Goal: Task Accomplishment & Management: Manage account settings

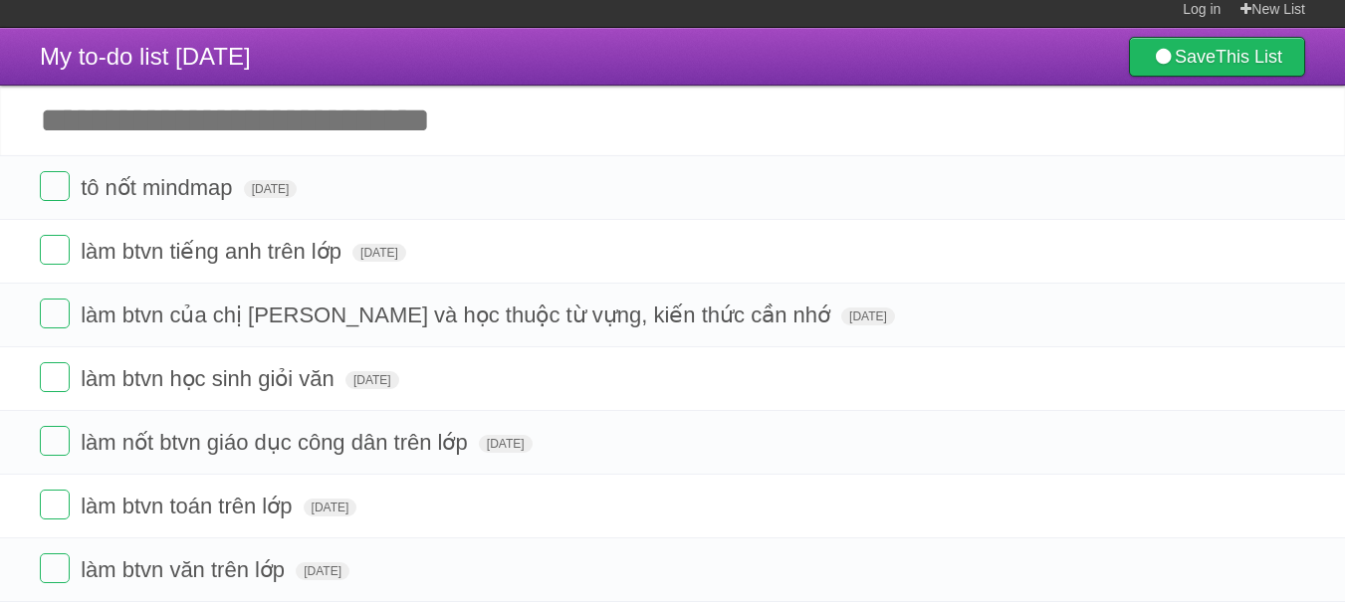
scroll to position [10, 0]
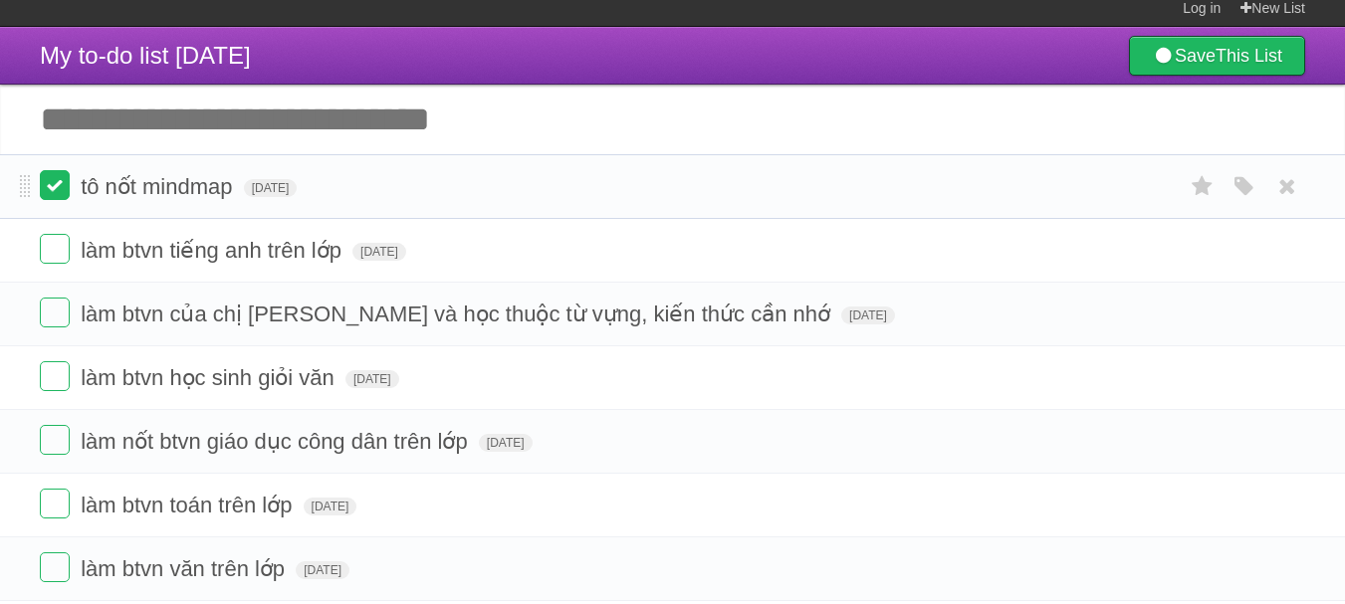
click at [55, 187] on label at bounding box center [55, 185] width 30 height 30
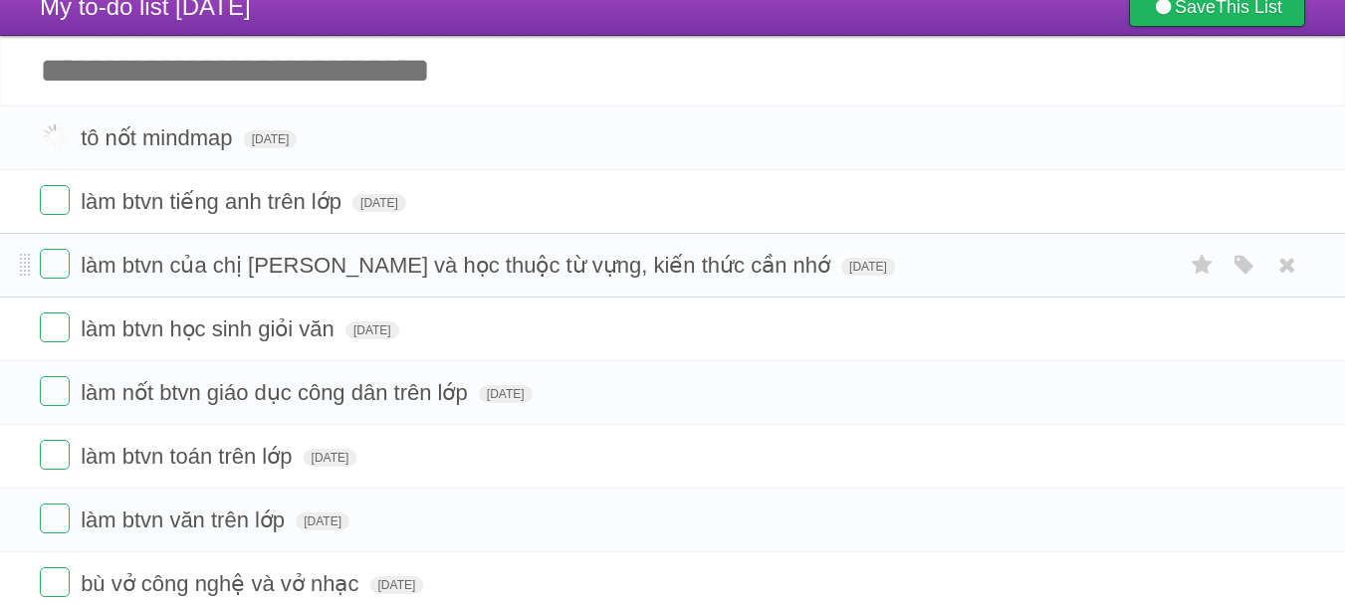
scroll to position [62, 0]
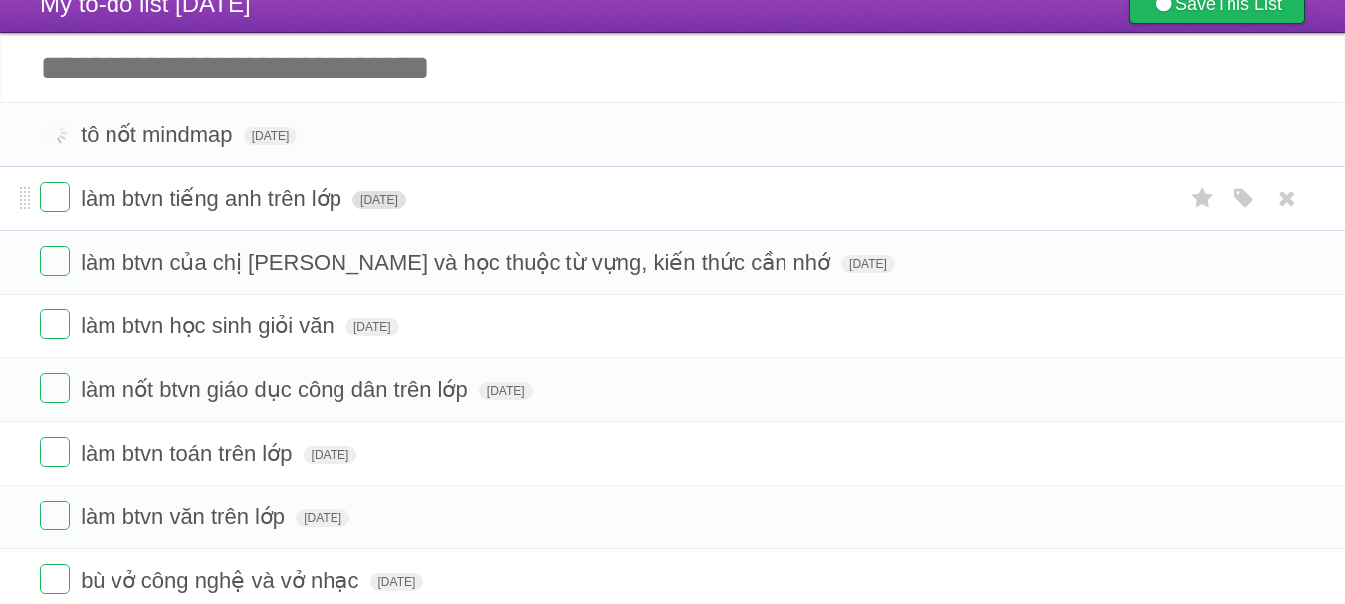
click at [404, 198] on span "[DATE]" at bounding box center [379, 200] width 54 height 18
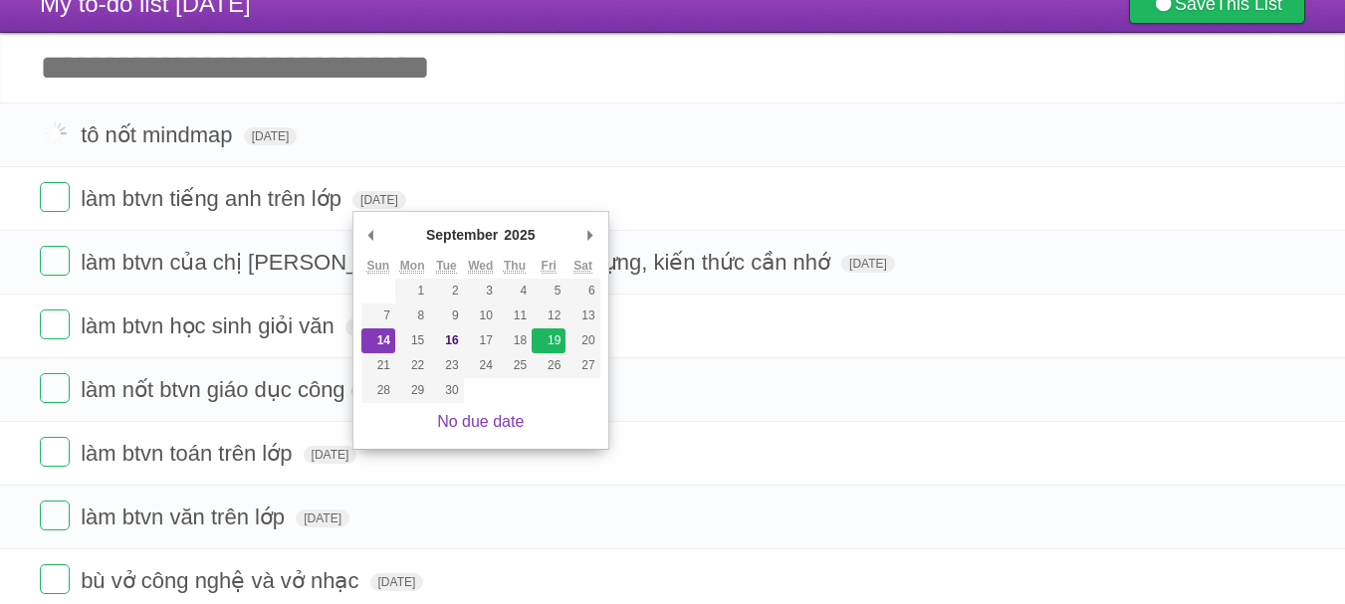
type span "[DATE]"
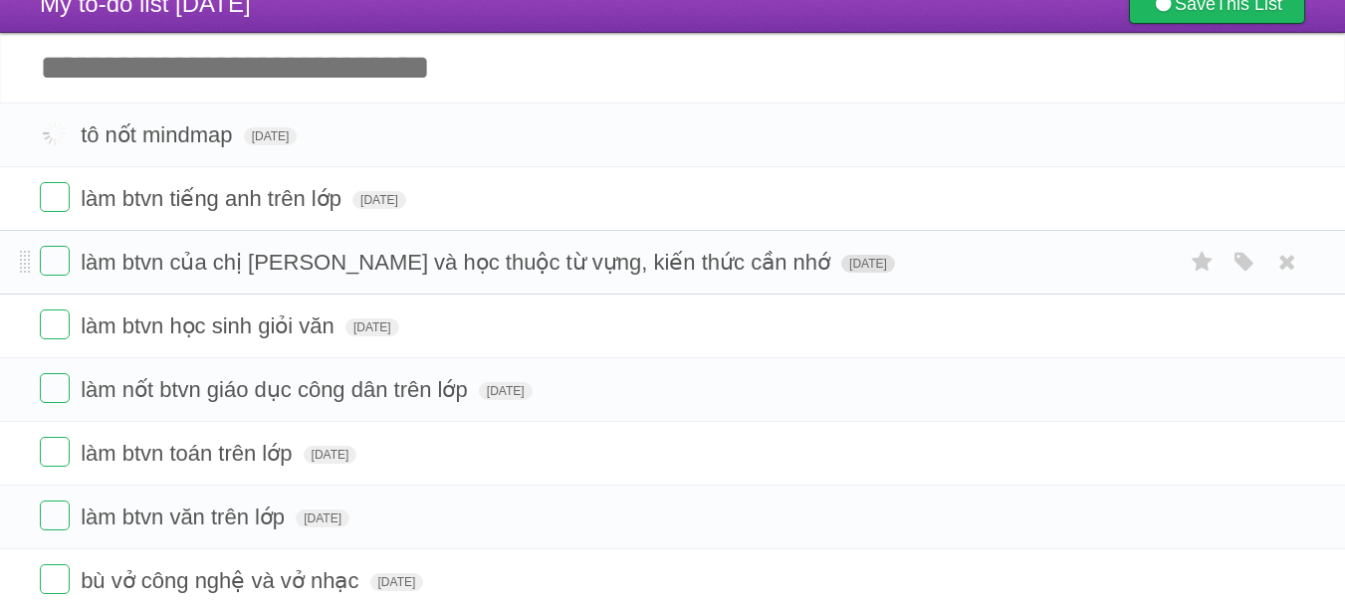
click at [841, 273] on span "[DATE]" at bounding box center [868, 264] width 54 height 18
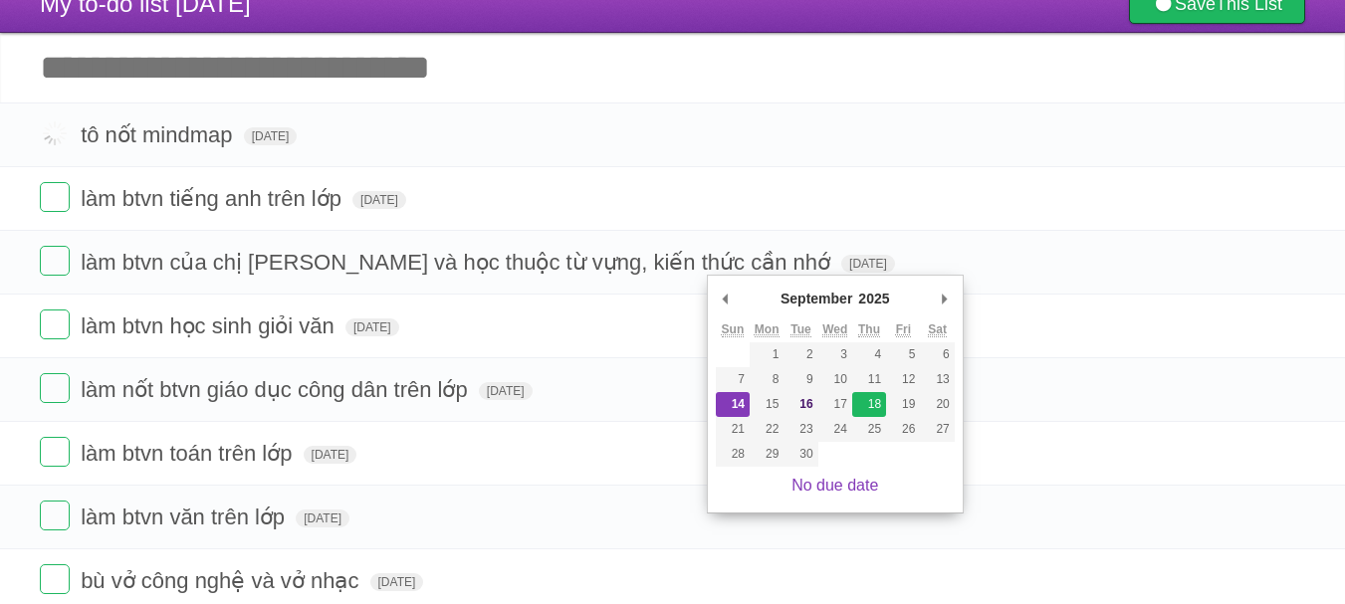
type span "[DATE]"
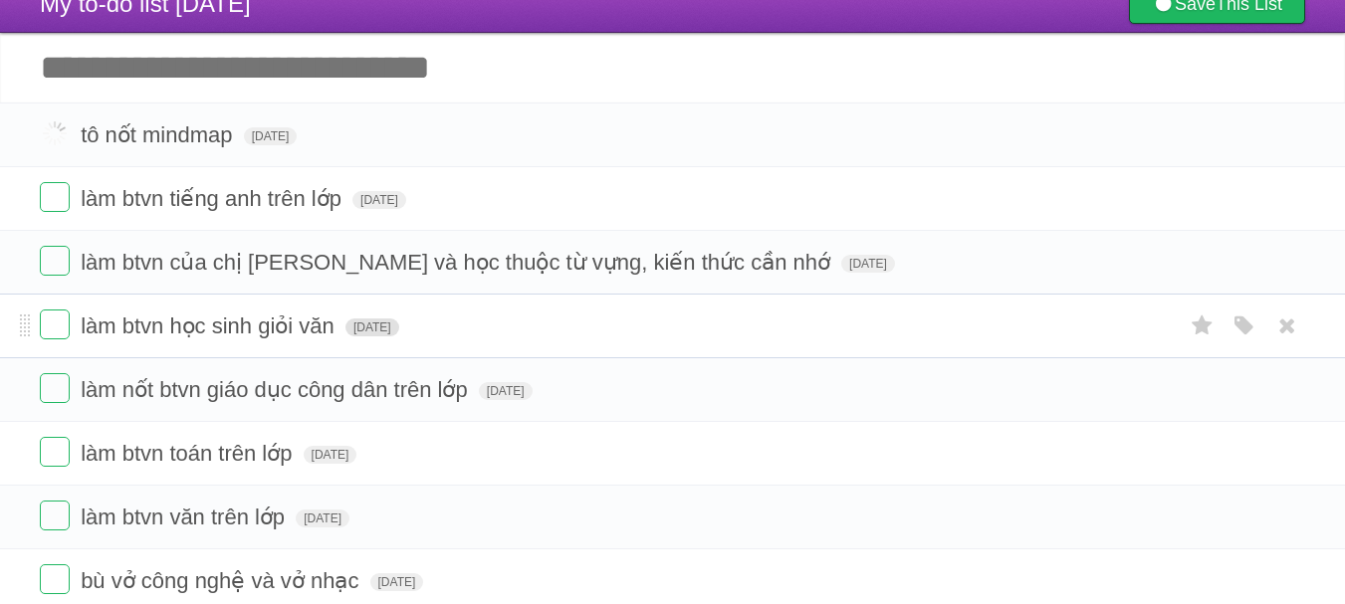
click at [399, 328] on span "[DATE]" at bounding box center [372, 327] width 54 height 18
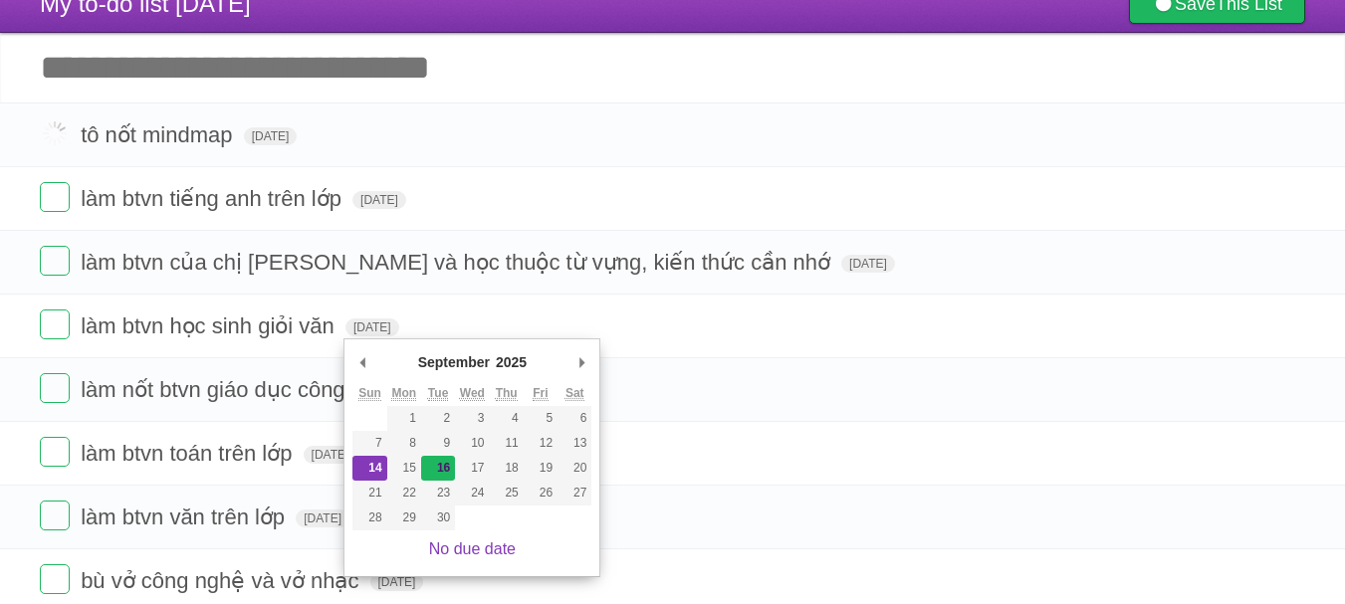
type span "[DATE]"
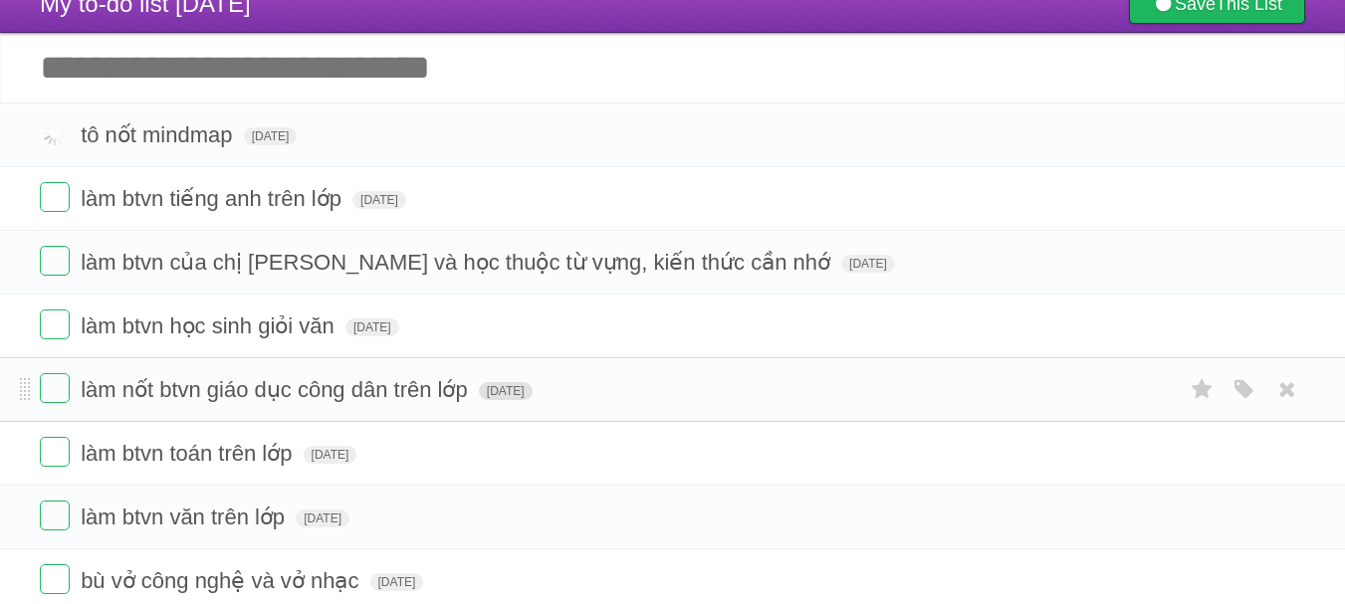
click at [532, 400] on span "[DATE]" at bounding box center [506, 391] width 54 height 18
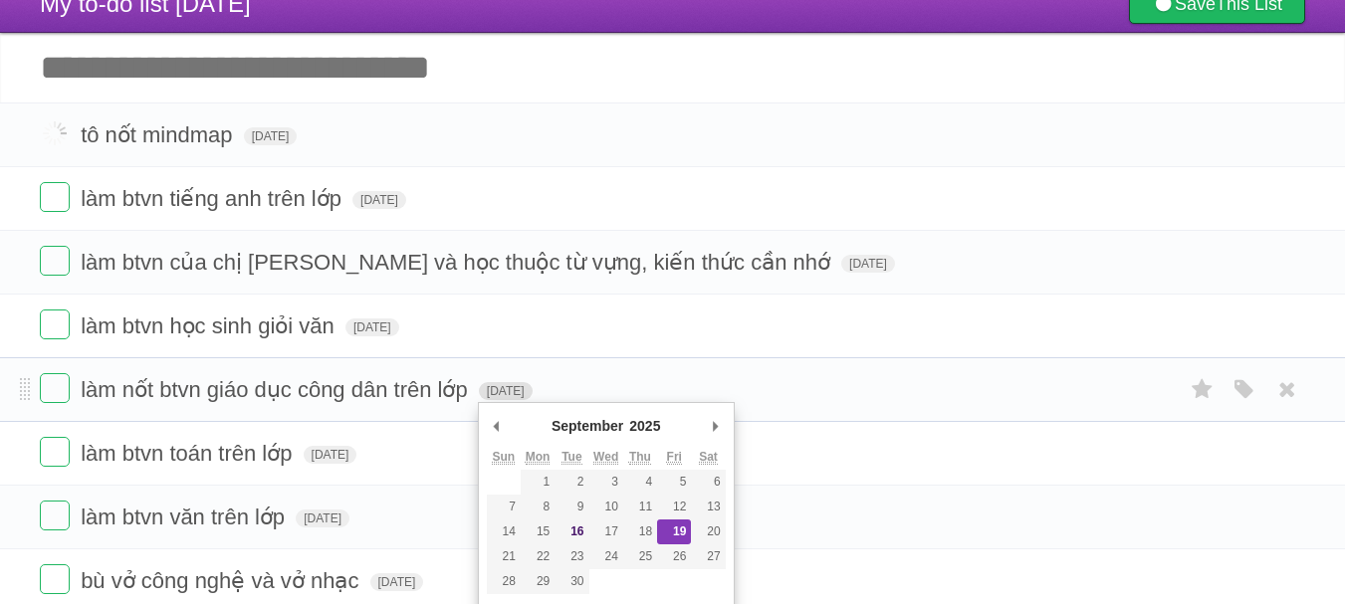
click at [532, 400] on span "[DATE]" at bounding box center [506, 391] width 54 height 18
click at [524, 394] on span "[DATE]" at bounding box center [506, 391] width 54 height 18
click at [266, 402] on form "làm nốt btvn giáo dục công dân trên lớp Fri Sep 19 2025 White Red Blue Green Pu…" at bounding box center [672, 389] width 1265 height 33
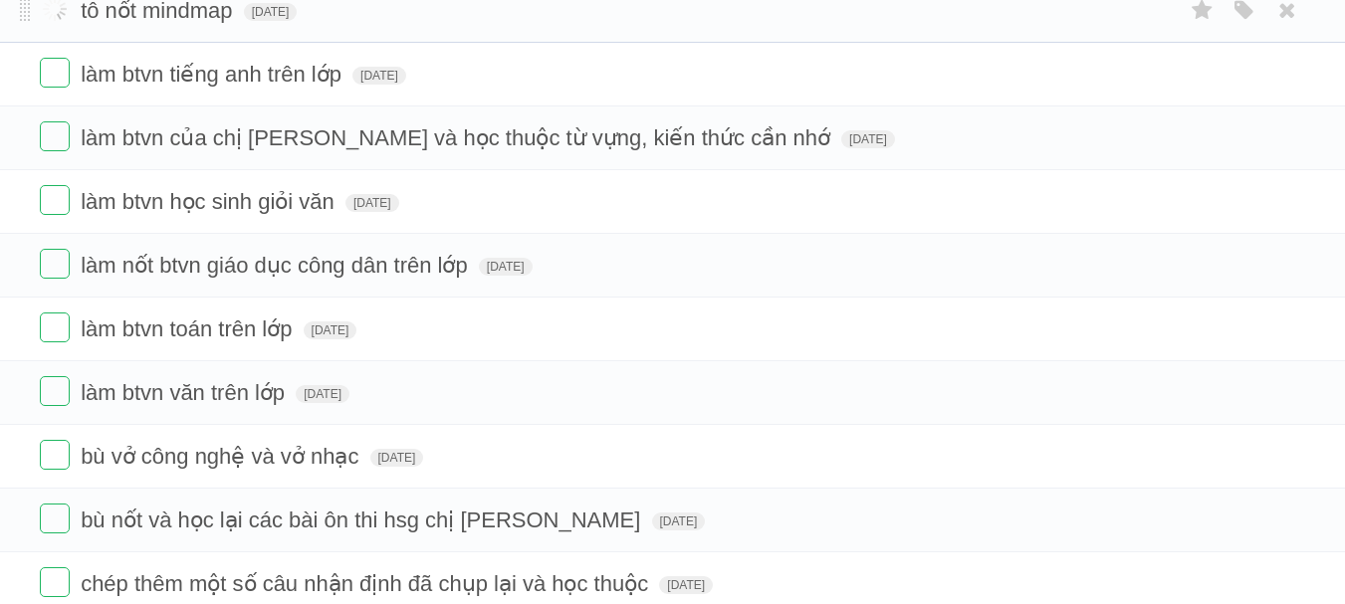
scroll to position [0, 0]
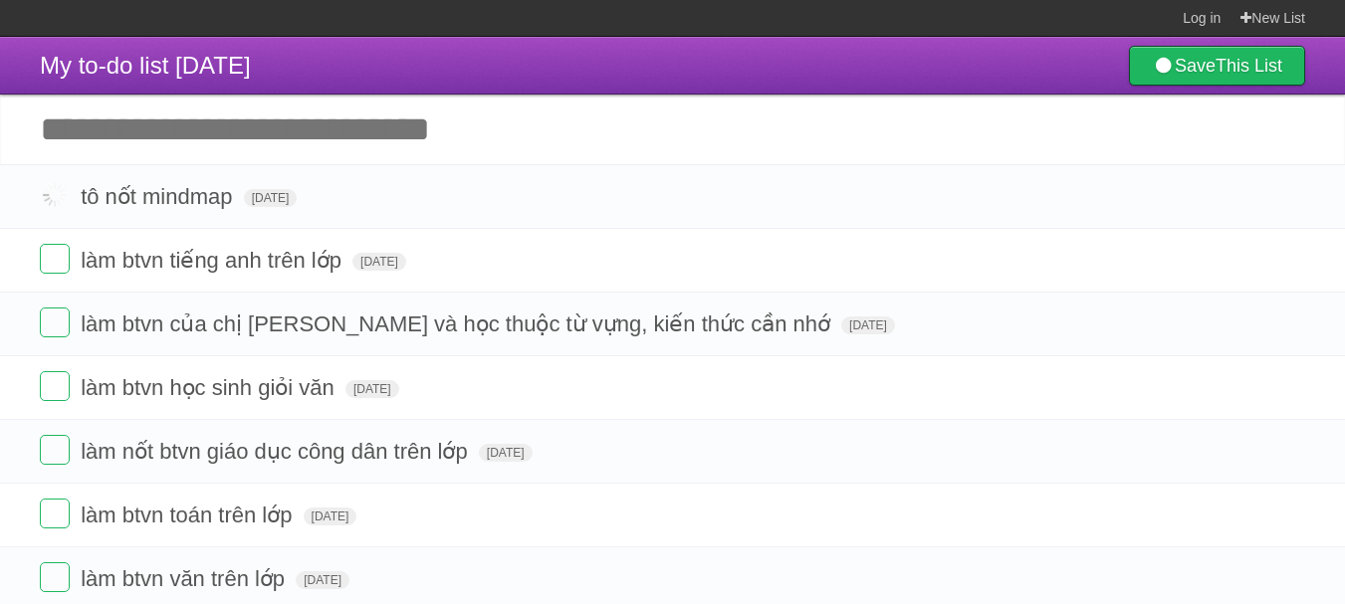
click at [201, 108] on input "Add another task" at bounding box center [672, 130] width 1345 height 70
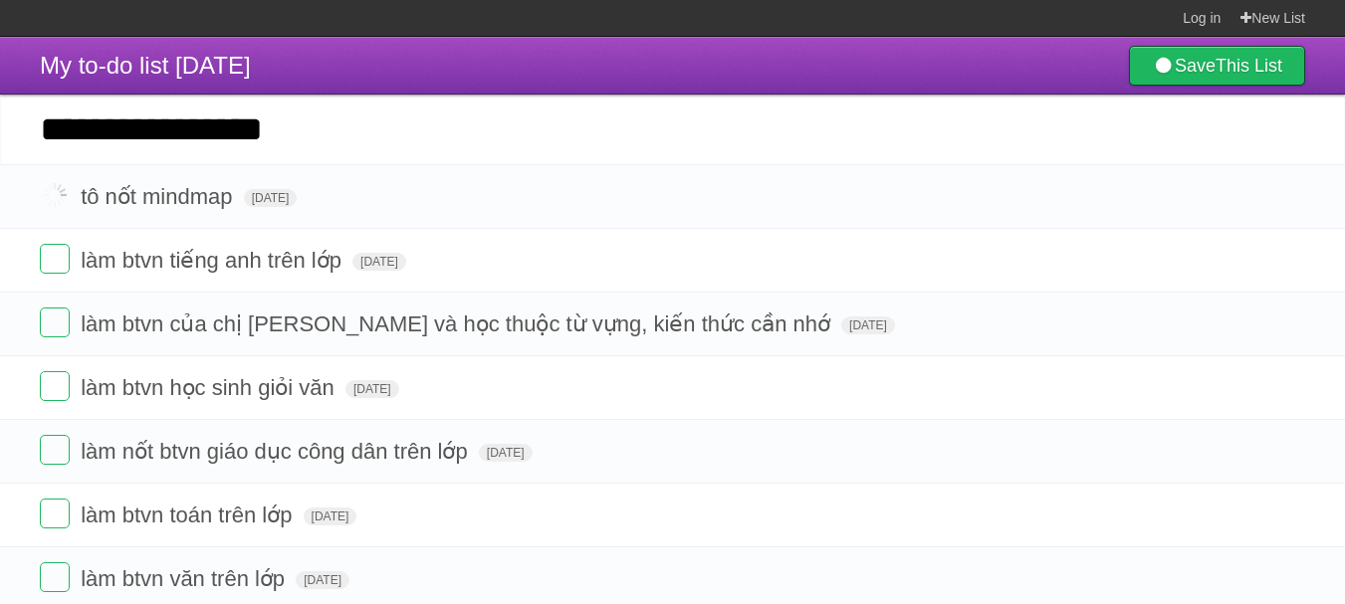
type input "**********"
click input "*********" at bounding box center [0, 0] width 0 height 0
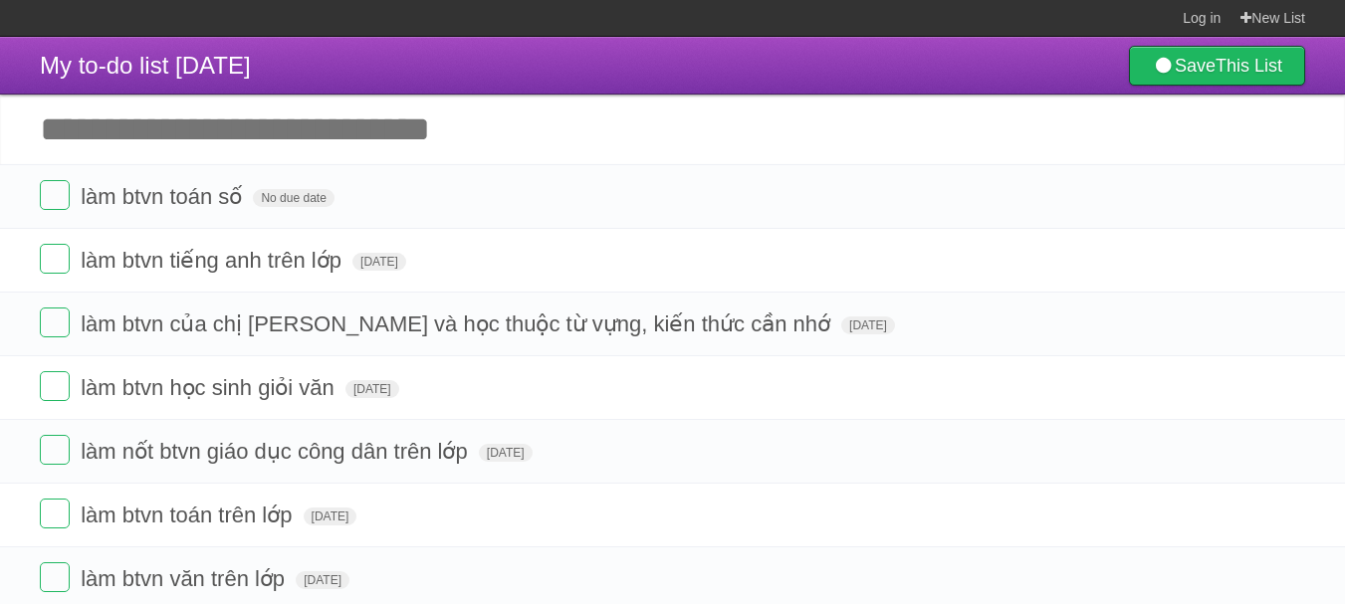
click at [186, 126] on input "Add another task" at bounding box center [672, 130] width 1345 height 70
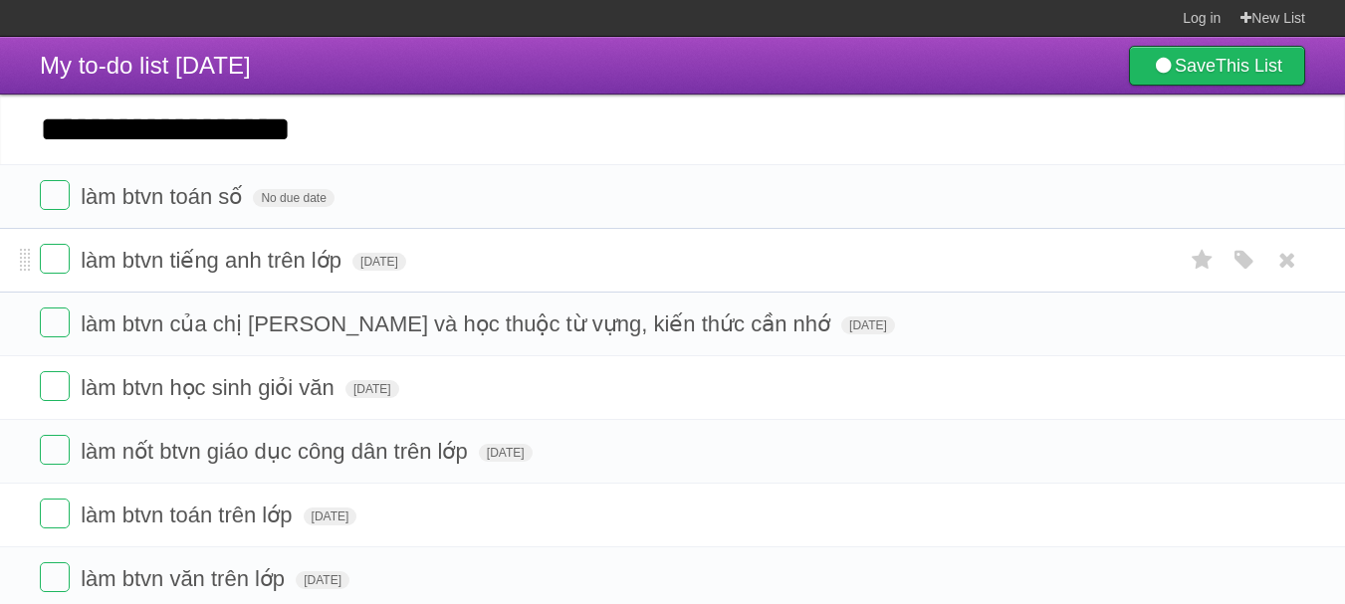
type input "**********"
click input "*********" at bounding box center [0, 0] width 0 height 0
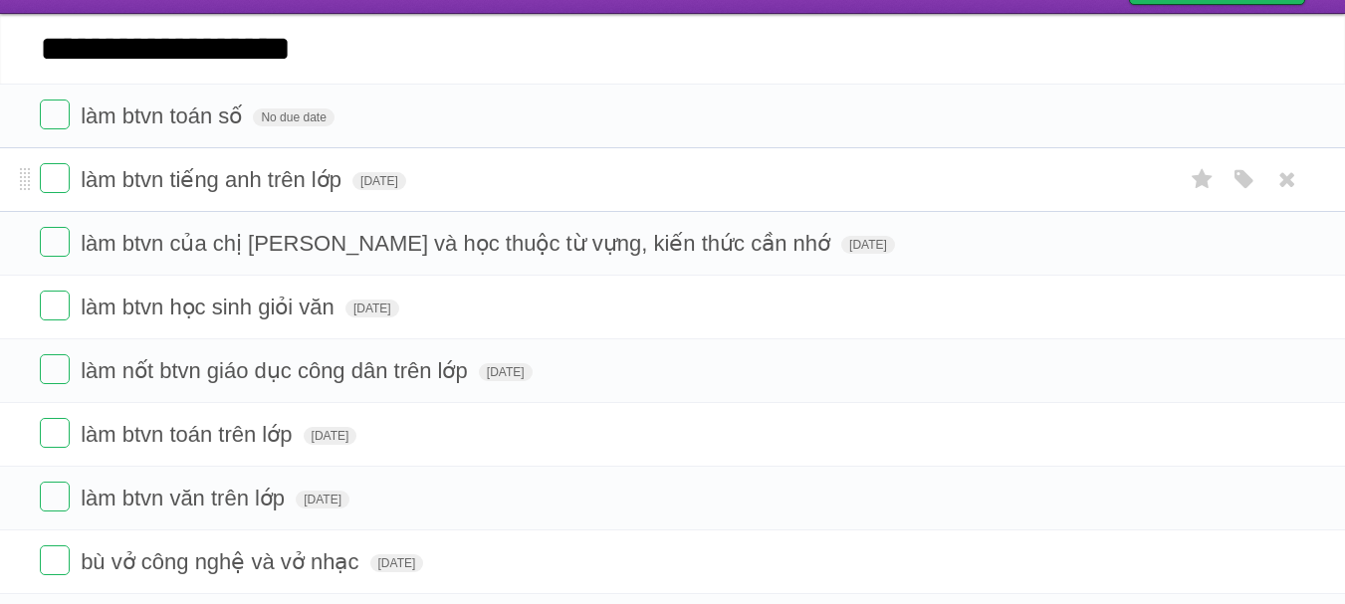
scroll to position [82, 0]
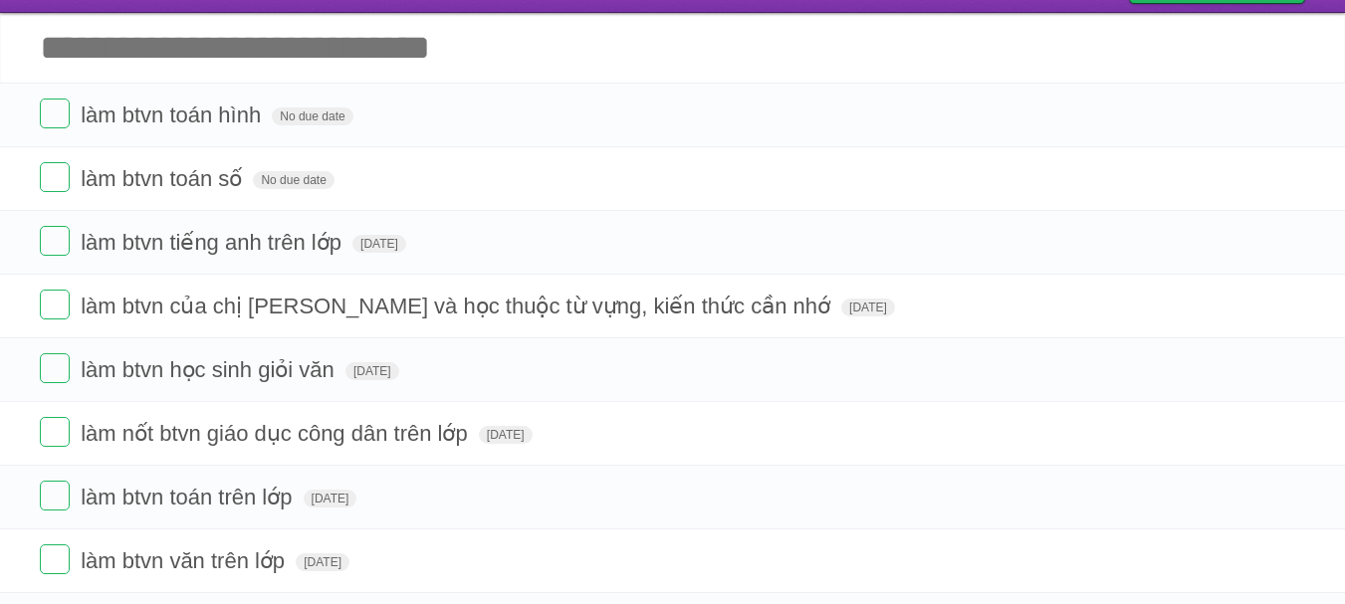
drag, startPoint x: 1283, startPoint y: 503, endPoint x: 782, endPoint y: 60, distance: 668.4
click at [1283, 505] on icon at bounding box center [1287, 497] width 28 height 33
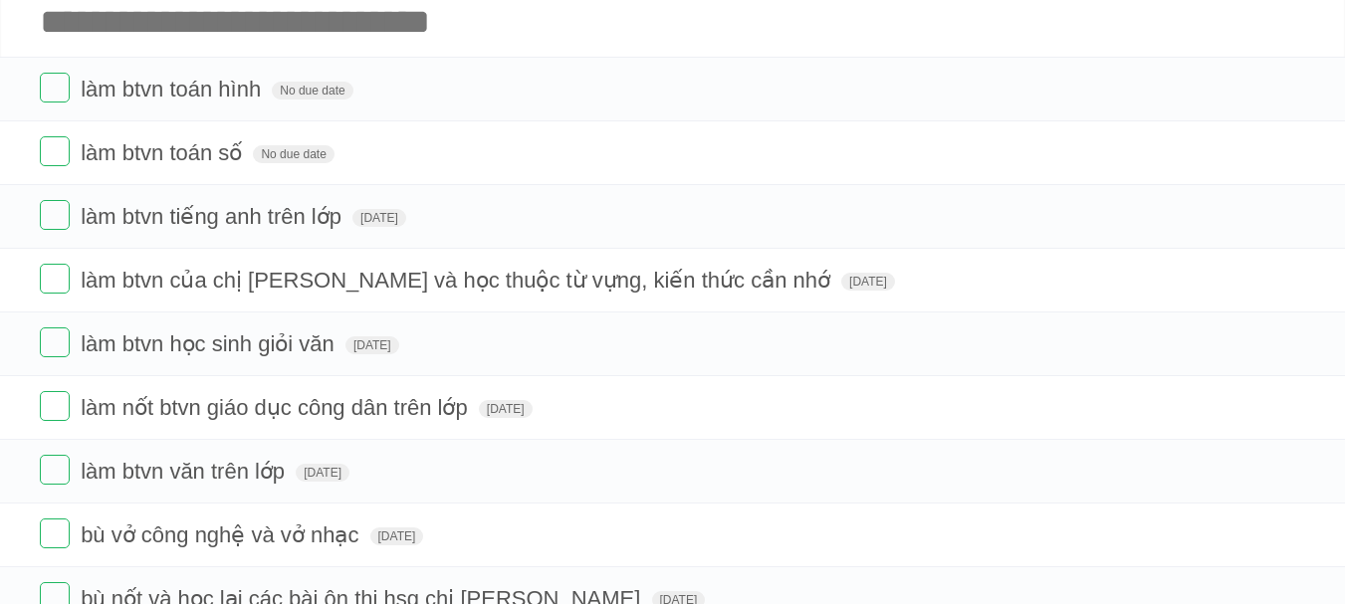
scroll to position [105, 0]
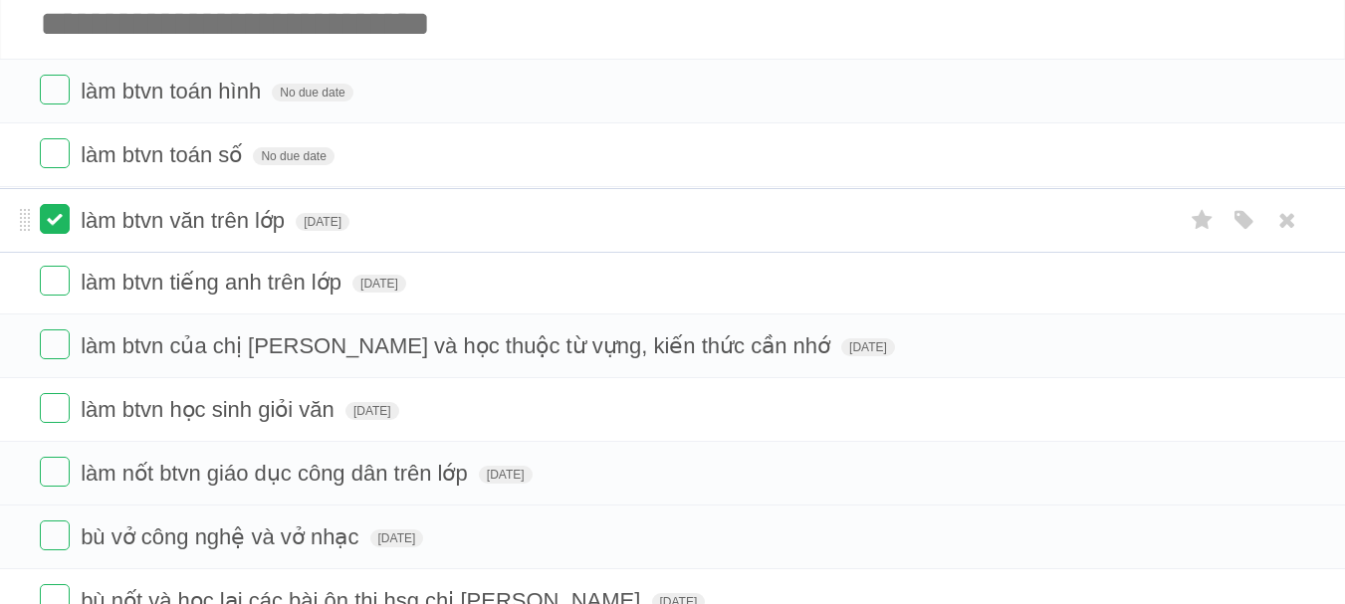
drag, startPoint x: 25, startPoint y: 476, endPoint x: 45, endPoint y: 222, distance: 254.6
click at [311, 91] on span "No due date" at bounding box center [312, 93] width 81 height 18
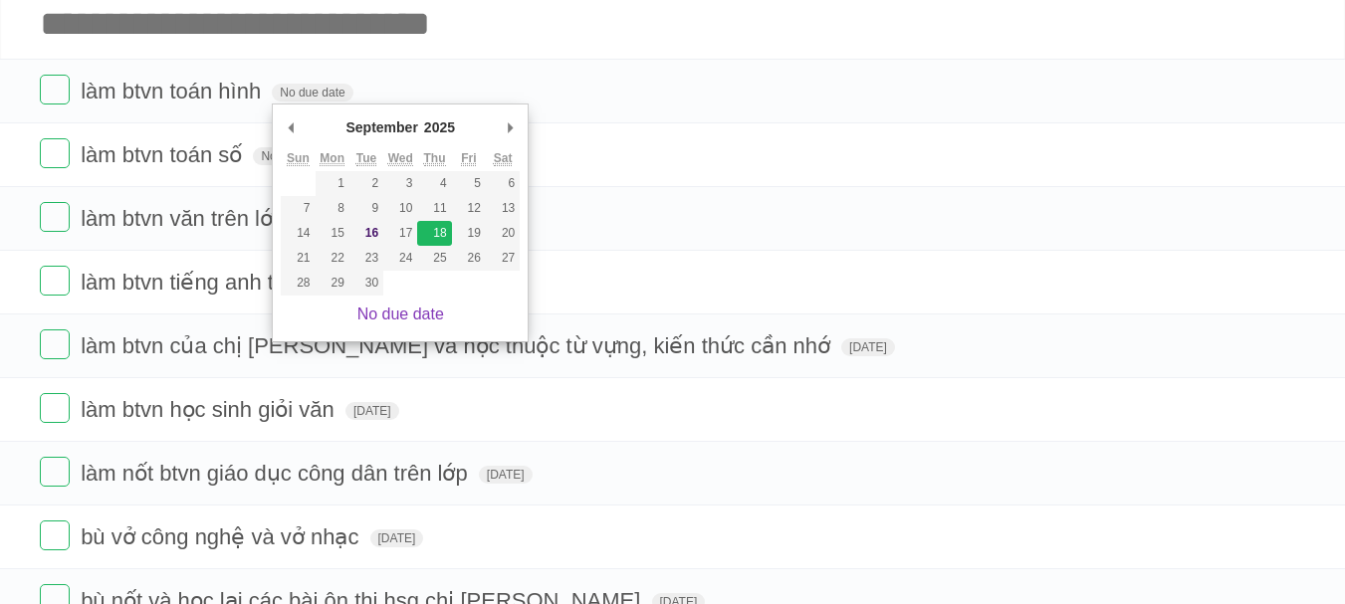
type span "[DATE]"
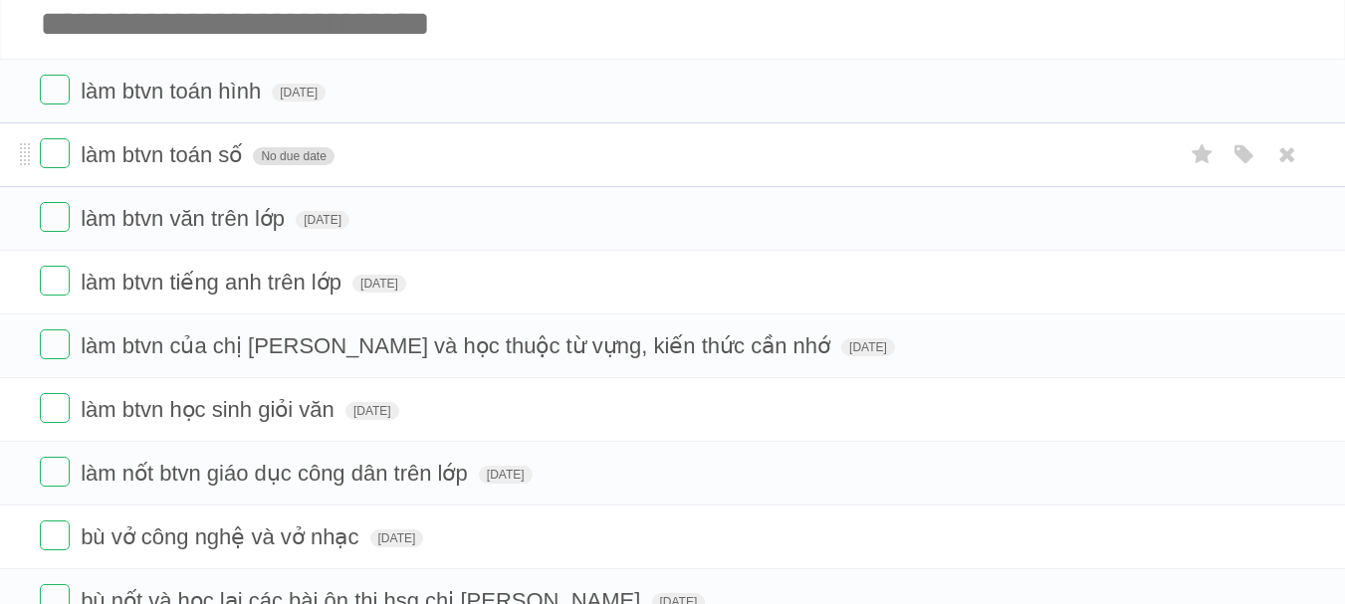
click at [265, 166] on form "làm btvn toán số No due date White Red Blue Green Purple Orange" at bounding box center [672, 154] width 1265 height 33
click at [274, 161] on span "No due date" at bounding box center [293, 156] width 81 height 18
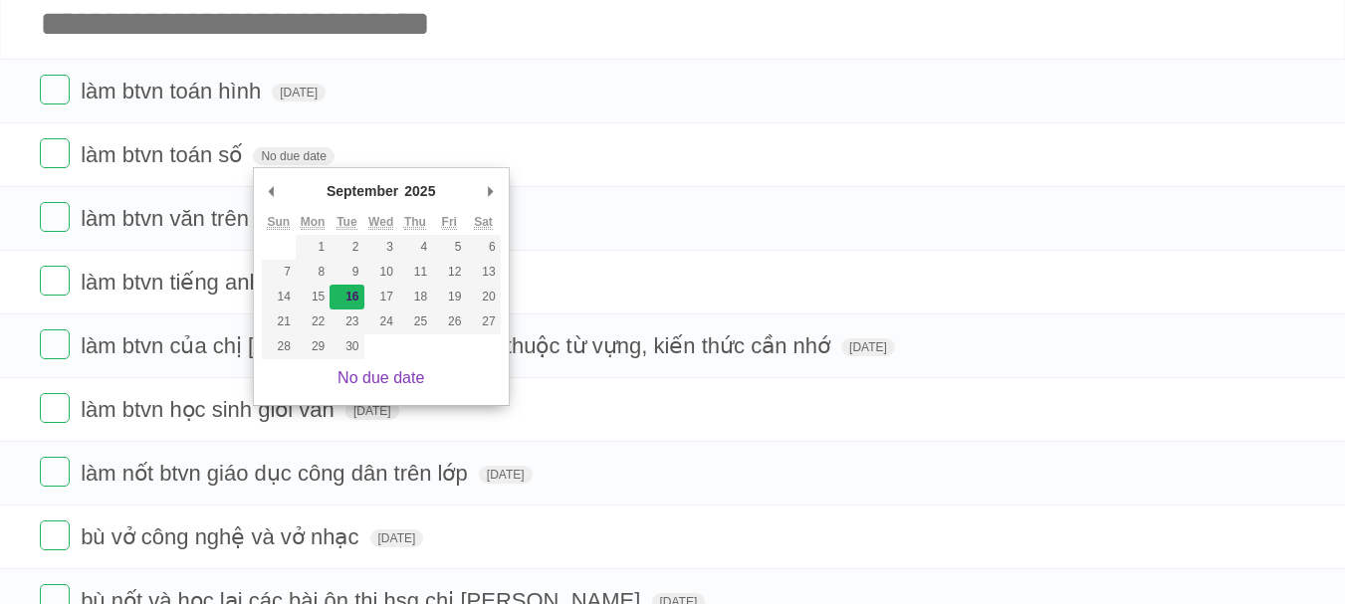
type span "[DATE]"
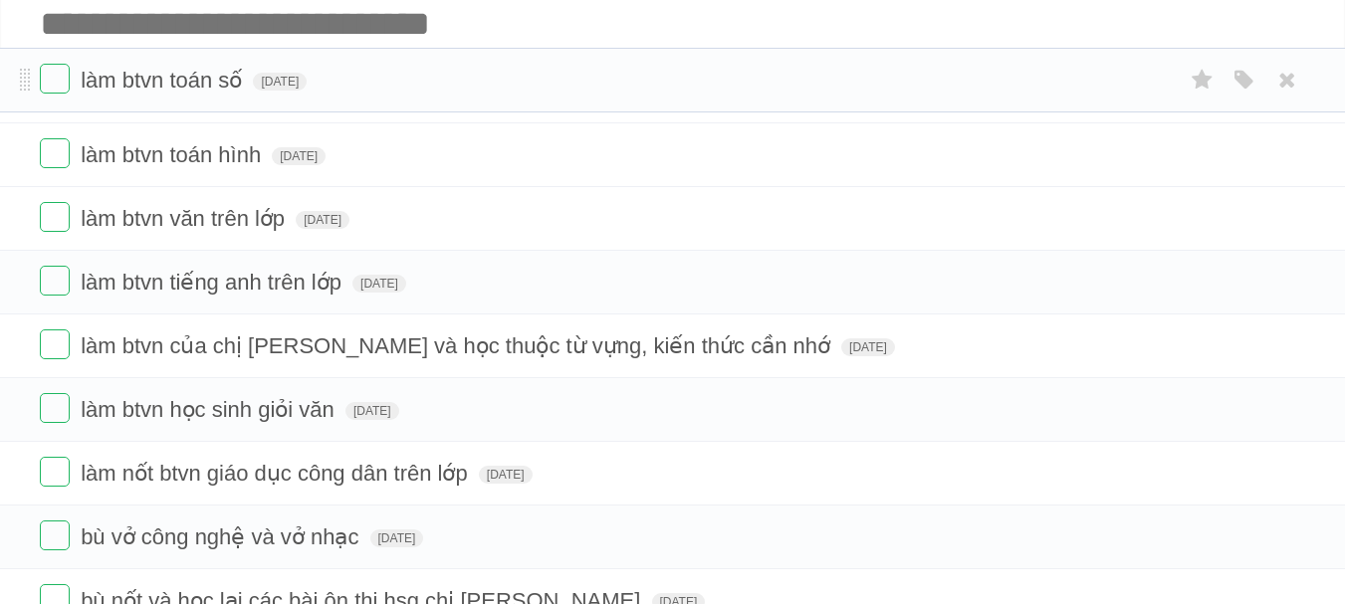
drag, startPoint x: 20, startPoint y: 154, endPoint x: 38, endPoint y: 81, distance: 75.8
click at [204, 52] on input "Add another task" at bounding box center [672, 24] width 1345 height 70
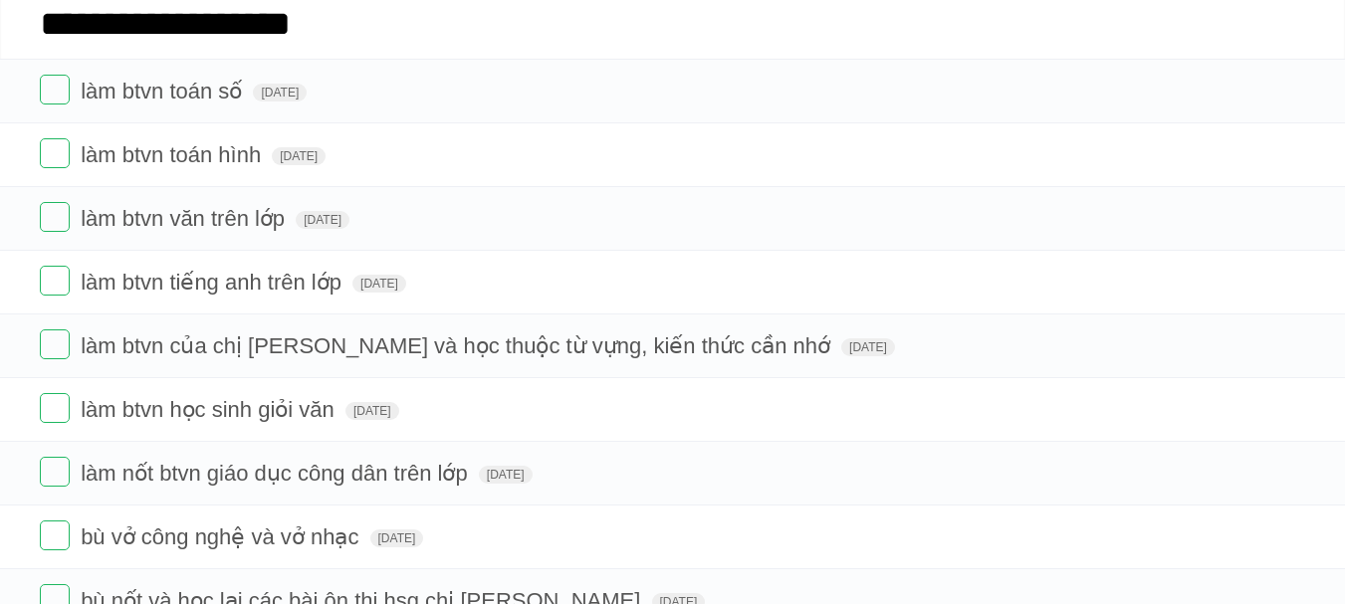
type input "**********"
click input "*********" at bounding box center [0, 0] width 0 height 0
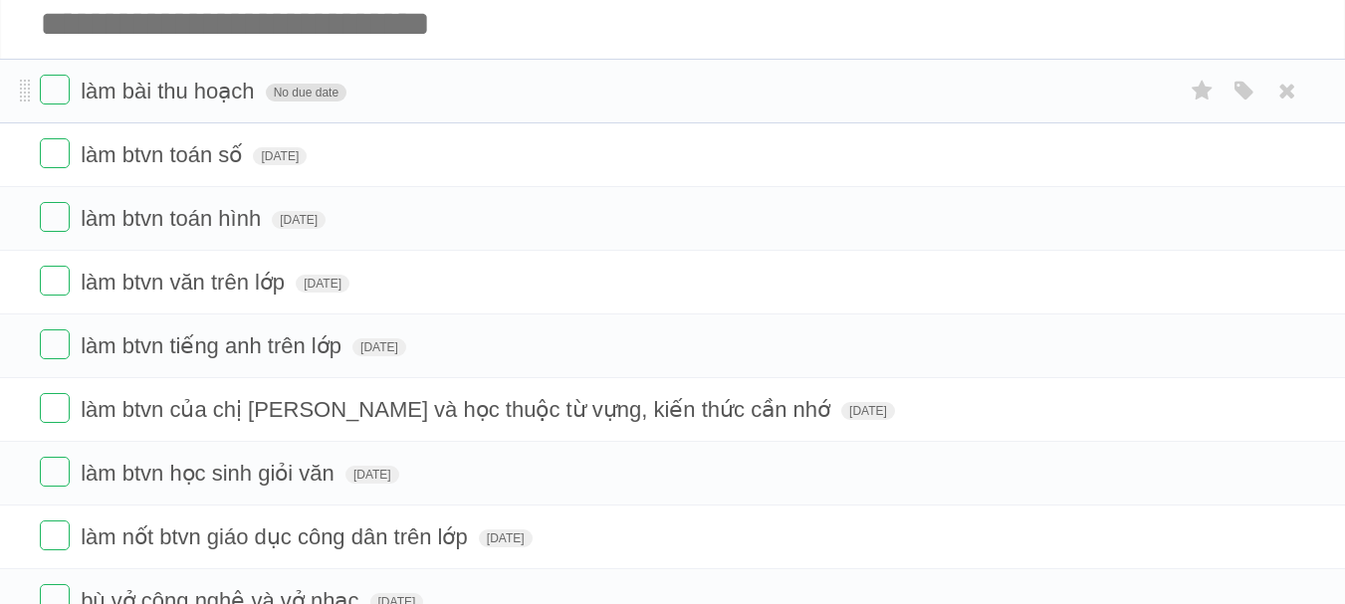
click at [296, 93] on span "No due date" at bounding box center [306, 93] width 81 height 18
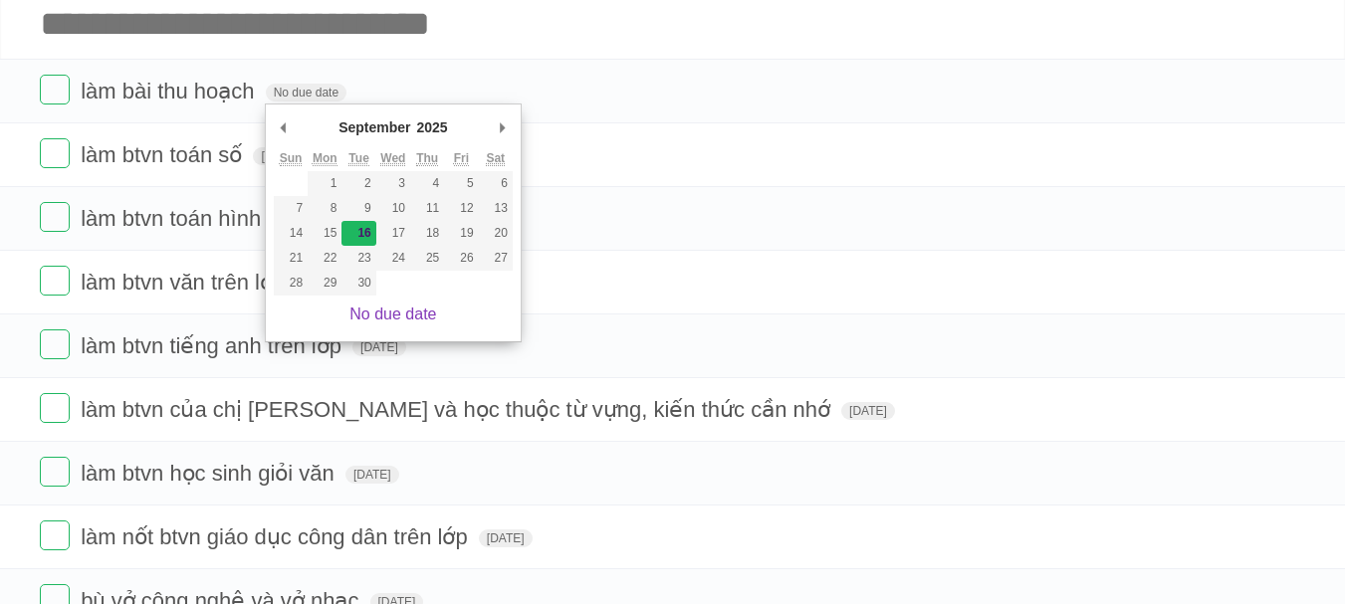
type span "[DATE]"
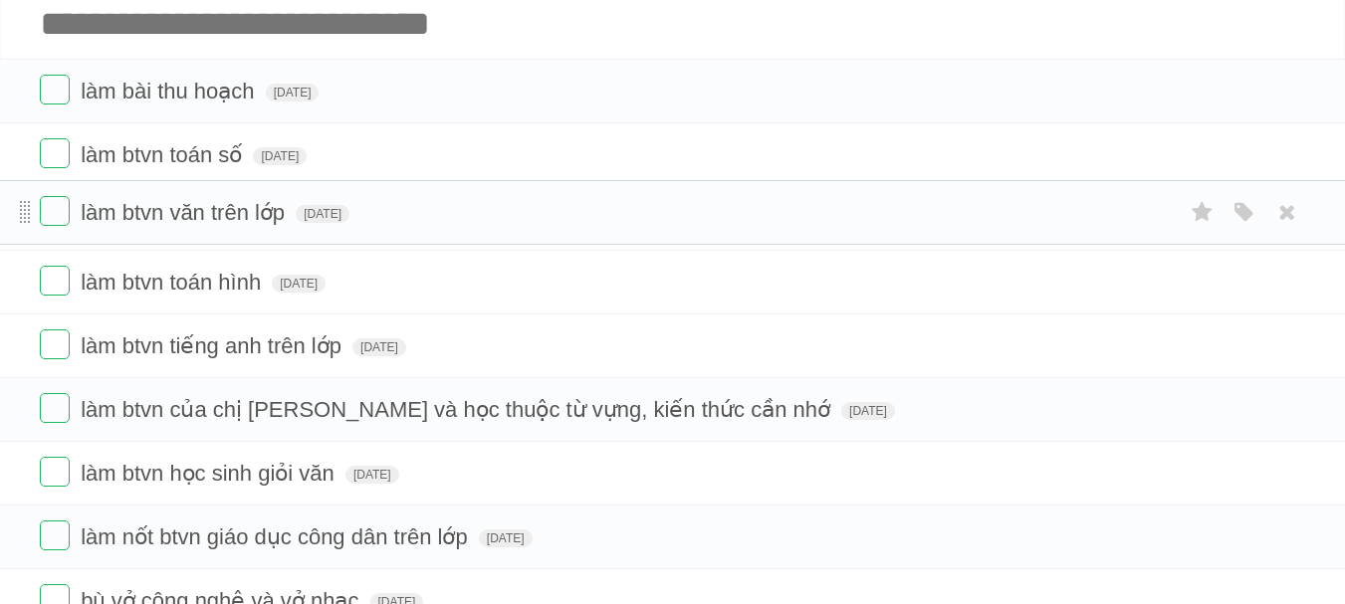
drag, startPoint x: 21, startPoint y: 291, endPoint x: 26, endPoint y: 223, distance: 67.9
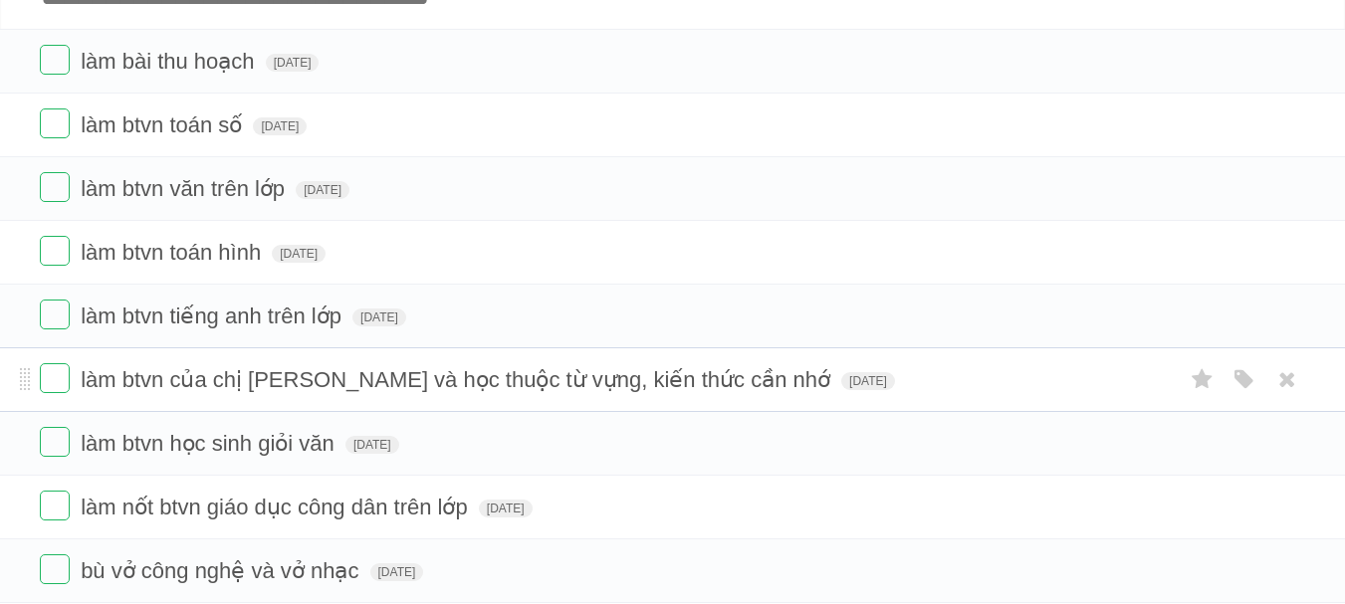
scroll to position [136, 0]
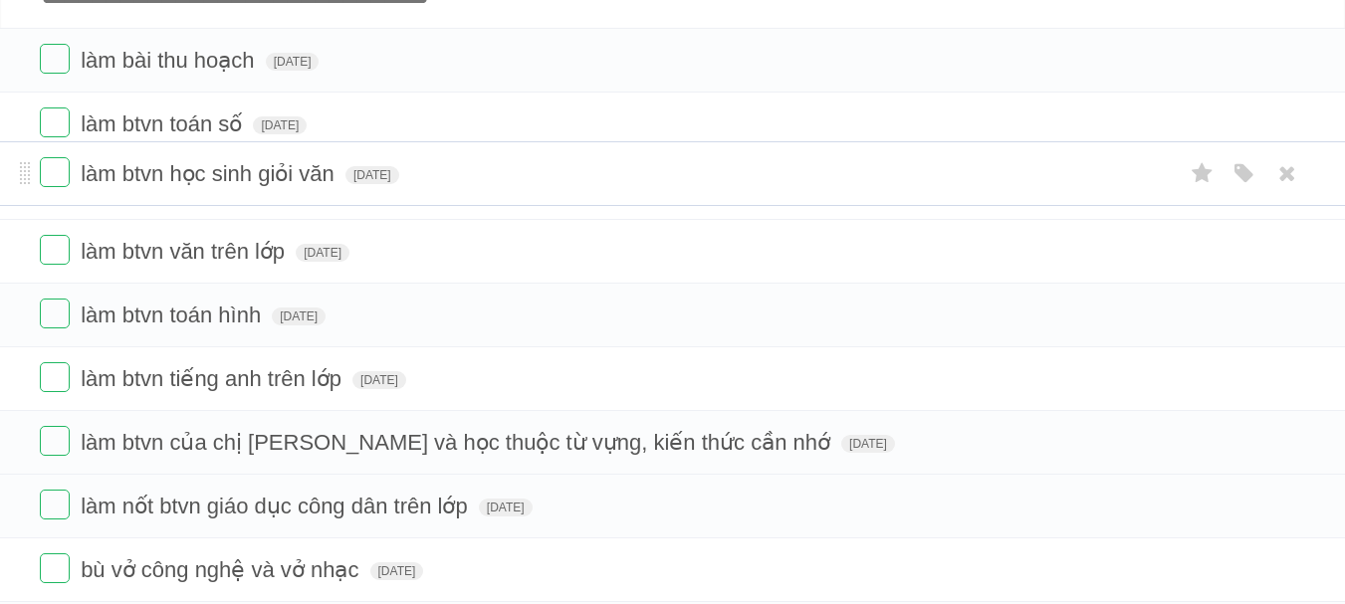
drag, startPoint x: 27, startPoint y: 450, endPoint x: 19, endPoint y: 185, distance: 264.9
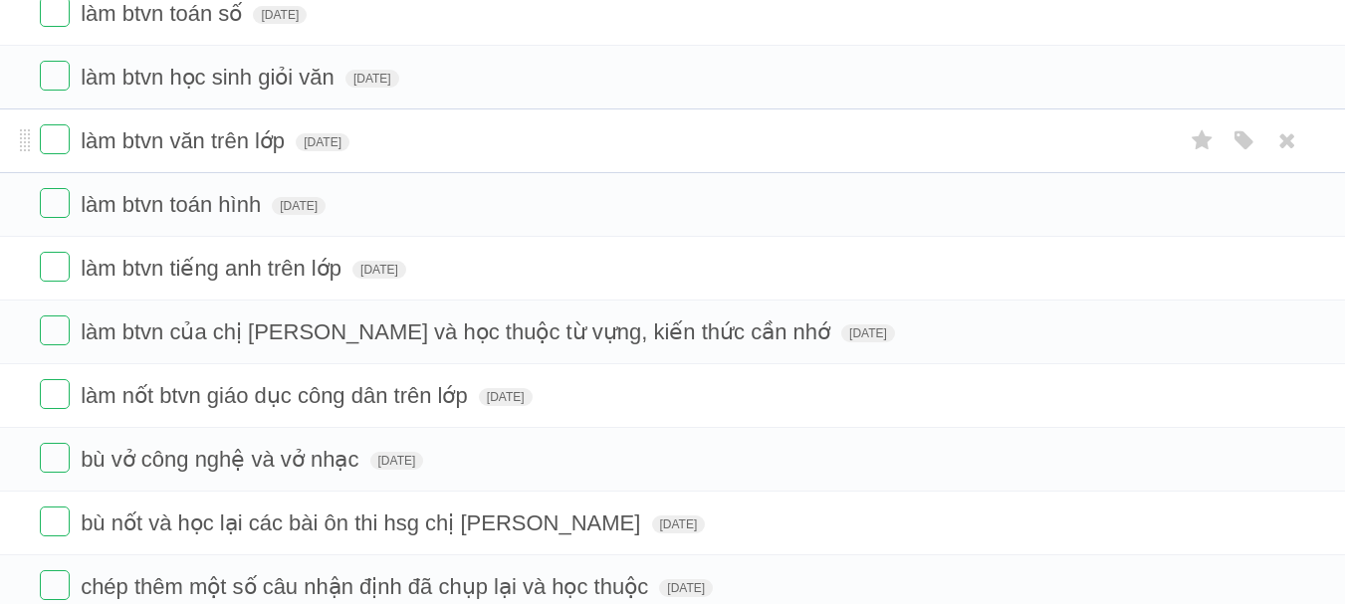
scroll to position [250, 0]
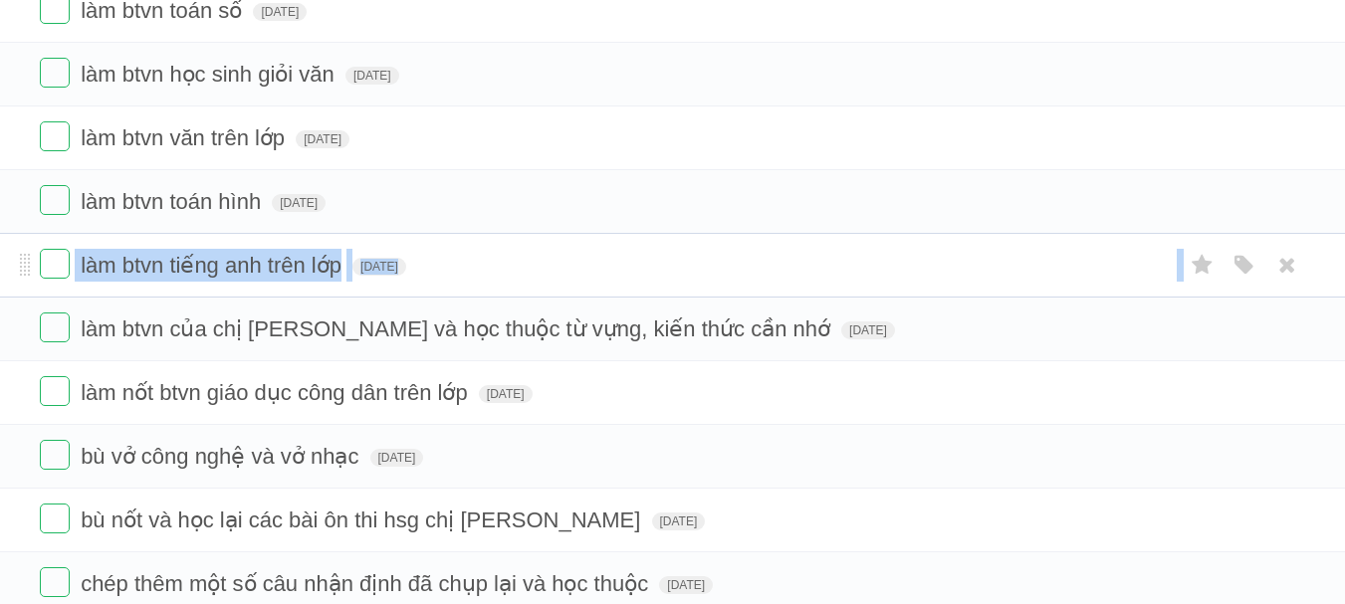
drag, startPoint x: 31, startPoint y: 331, endPoint x: 36, endPoint y: 273, distance: 58.9
click at [36, 273] on ul "làm bài thu hoạch [DATE] White Red Blue Green Purple Orange làm btvn toán số [D…" at bounding box center [672, 392] width 1345 height 956
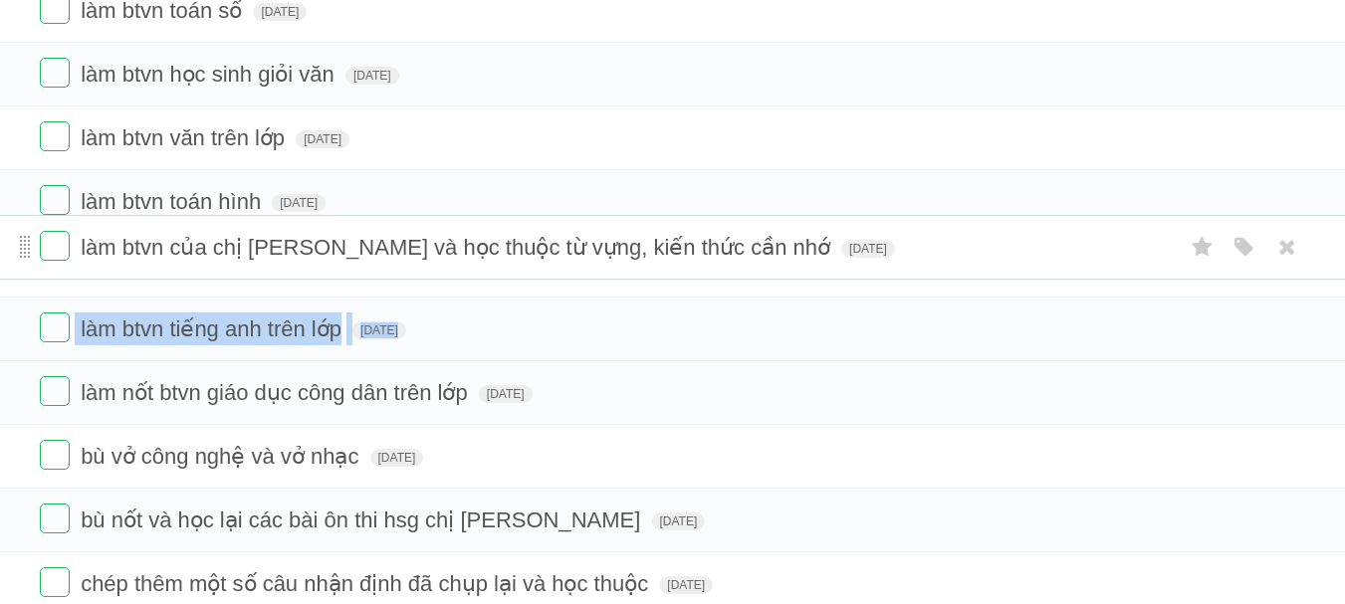
drag, startPoint x: 26, startPoint y: 330, endPoint x: 29, endPoint y: 247, distance: 83.7
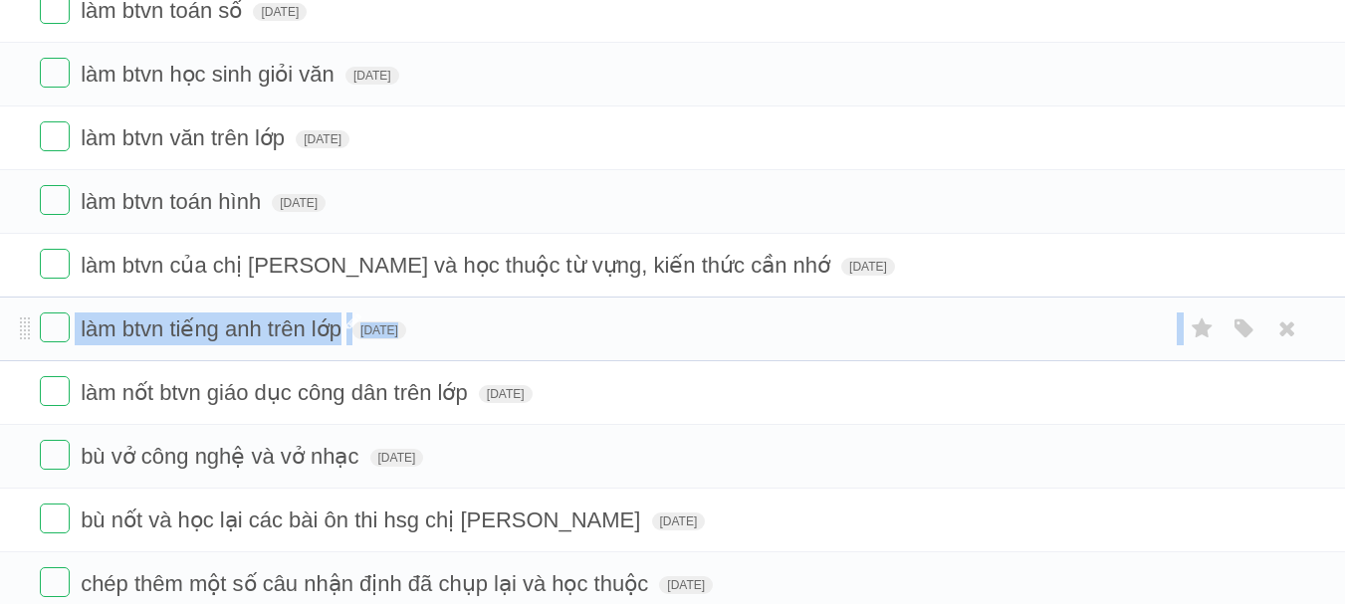
click at [209, 322] on span "làm btvn tiếng anh trên lớp" at bounding box center [214, 328] width 266 height 25
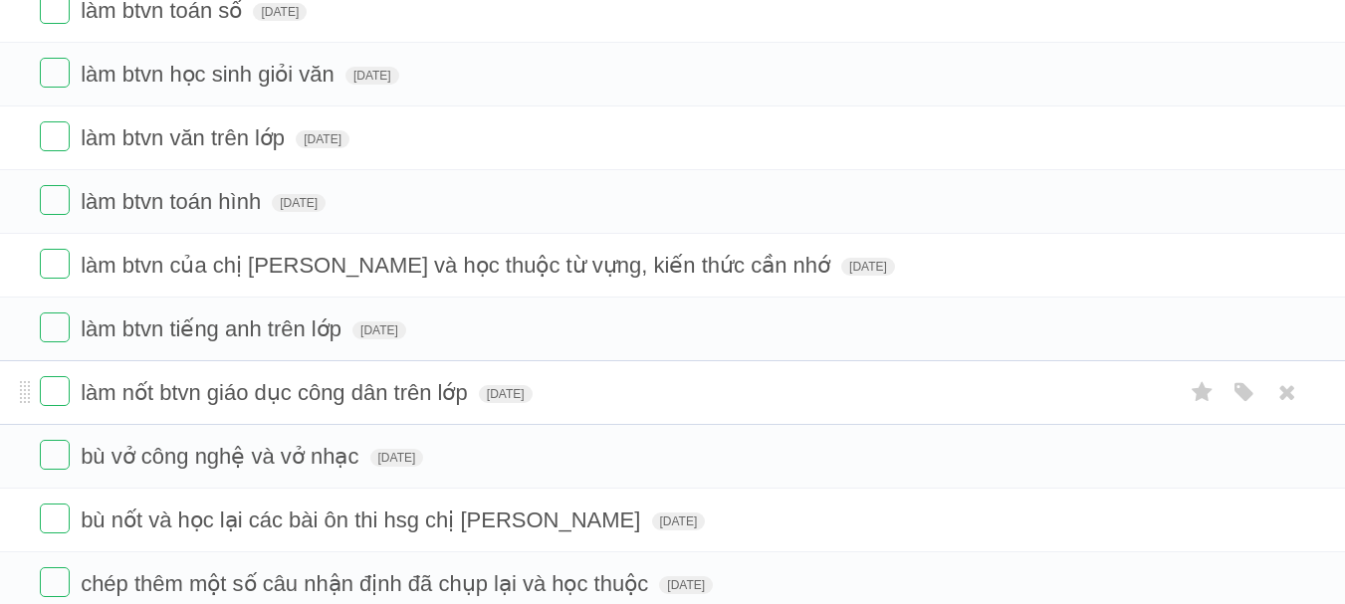
click at [191, 382] on span "làm nốt btvn giáo dục công dân trên lớp" at bounding box center [277, 392] width 392 height 25
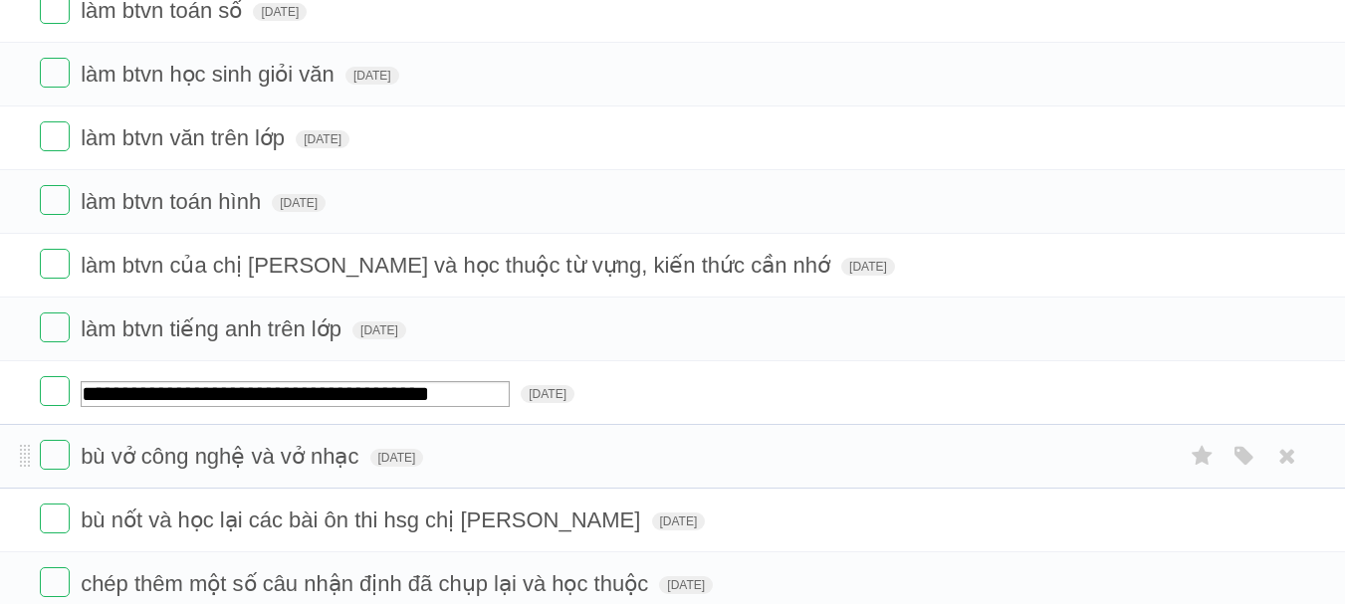
click at [195, 442] on form "bù vở công nghệ và vở nhạc [DATE] White Red Blue Green Purple Orange" at bounding box center [672, 456] width 1265 height 33
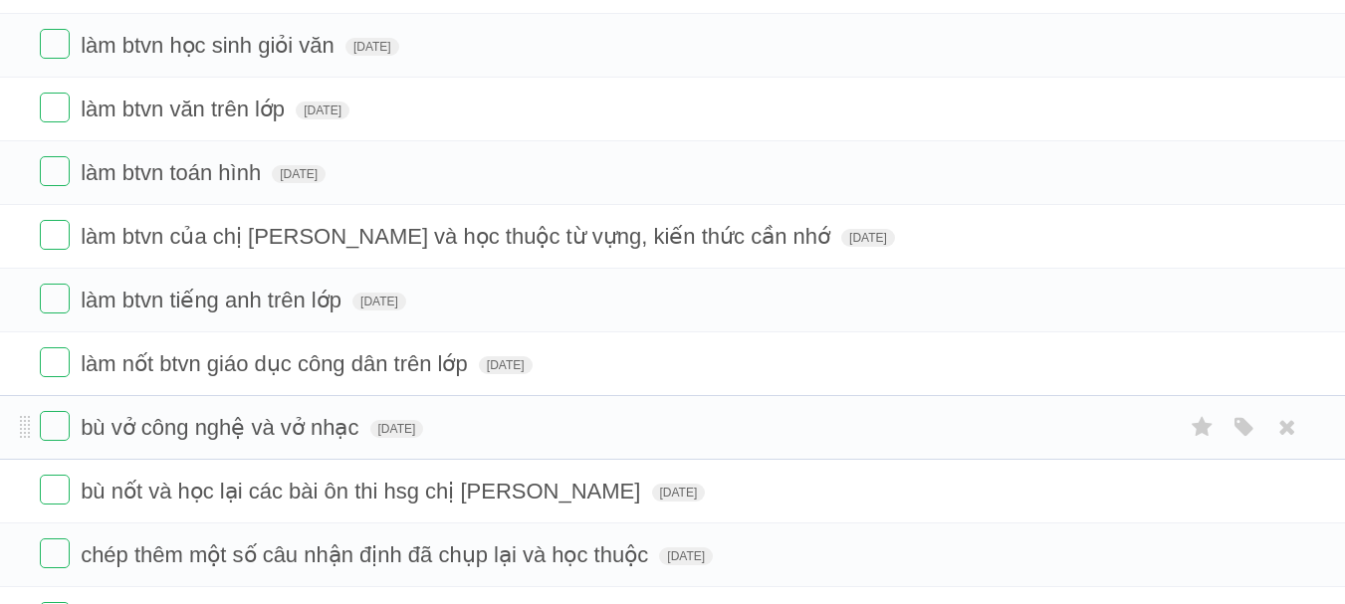
scroll to position [284, 0]
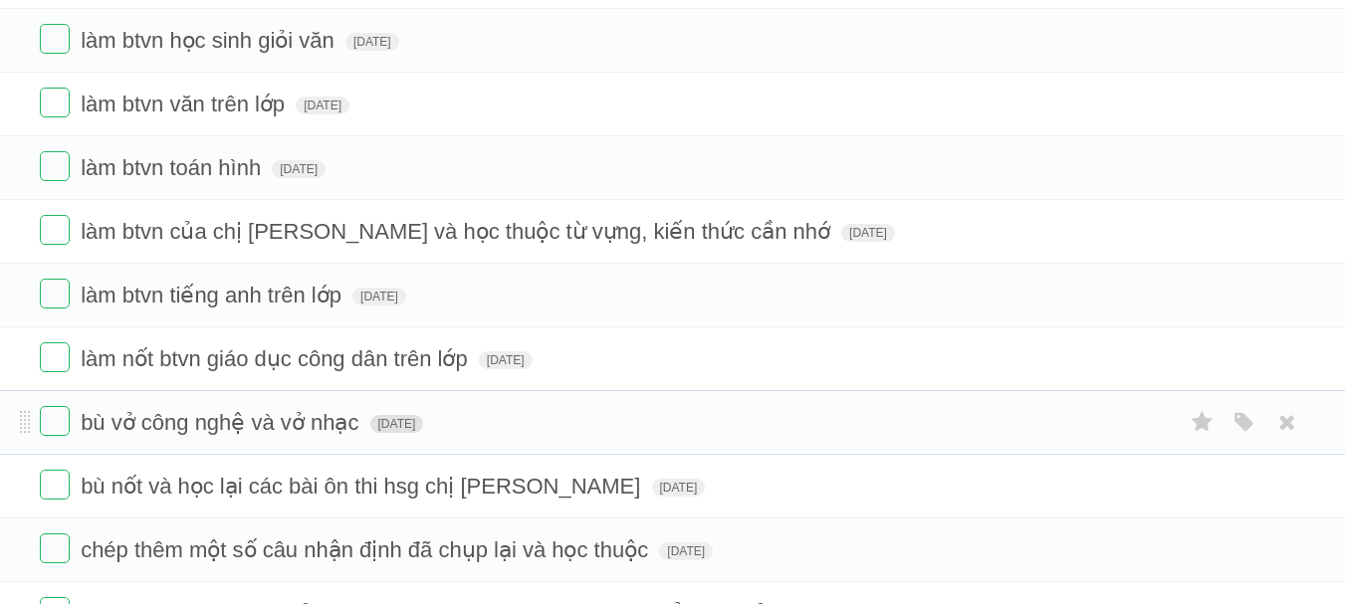
click at [424, 424] on span "[DATE]" at bounding box center [397, 424] width 54 height 18
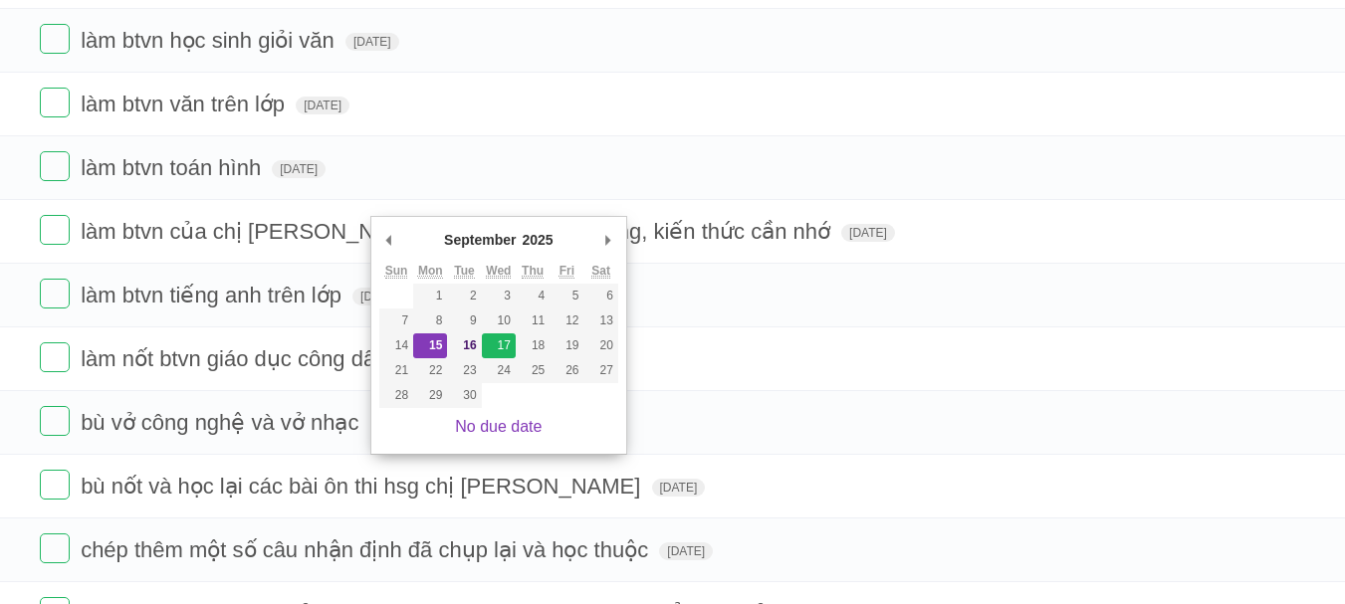
type span "[DATE]"
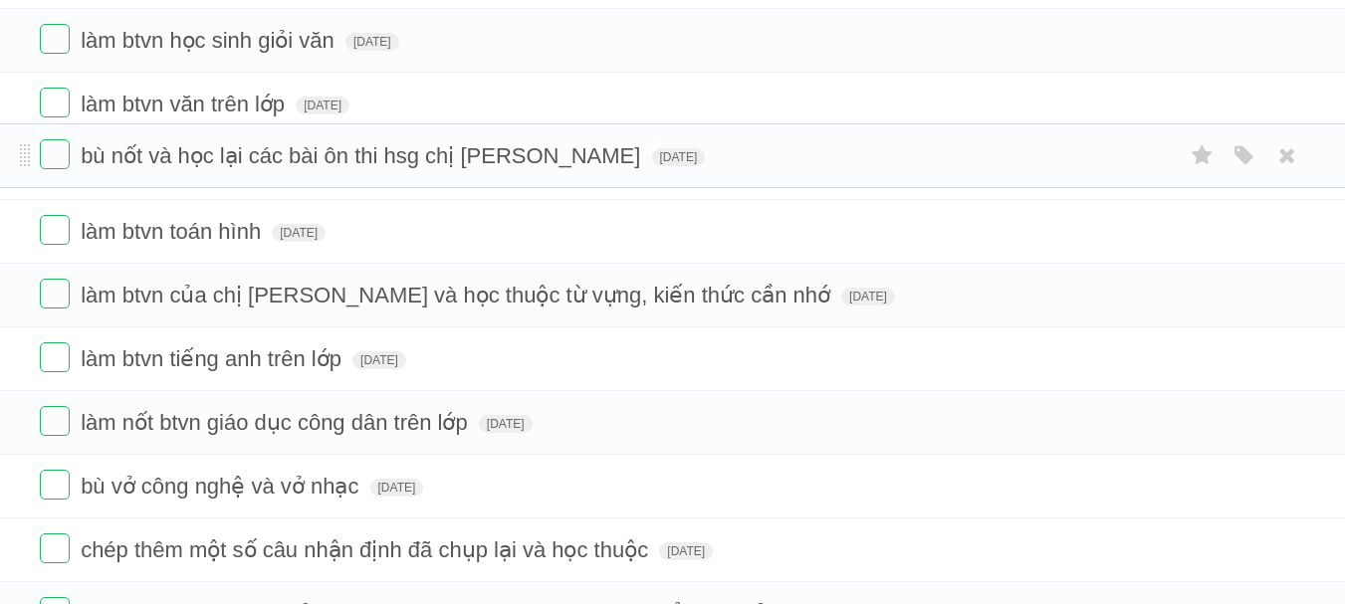
drag, startPoint x: 25, startPoint y: 488, endPoint x: 99, endPoint y: 161, distance: 334.7
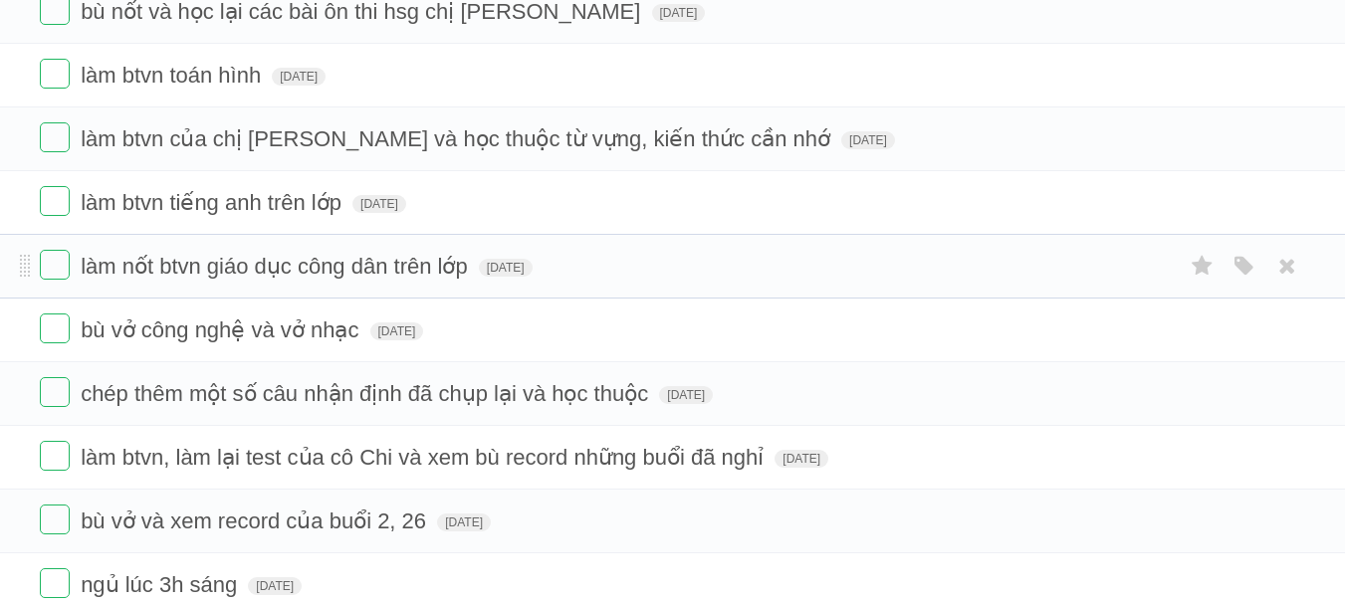
scroll to position [437, 0]
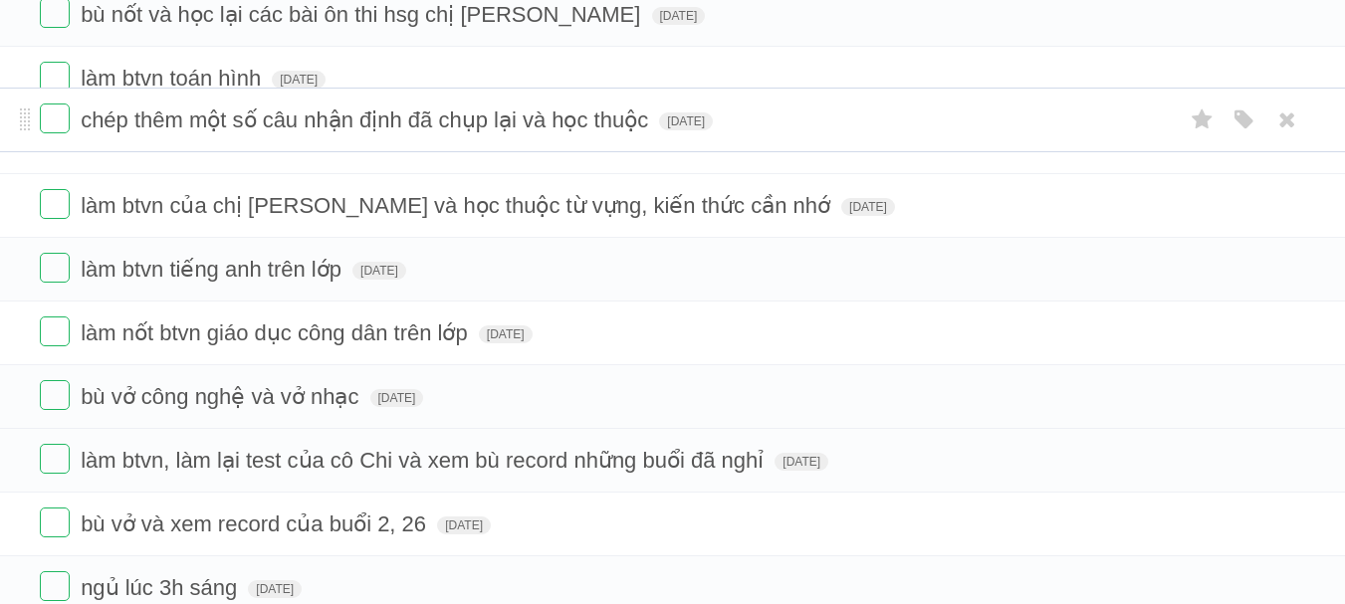
drag, startPoint x: 20, startPoint y: 400, endPoint x: 34, endPoint y: 121, distance: 279.0
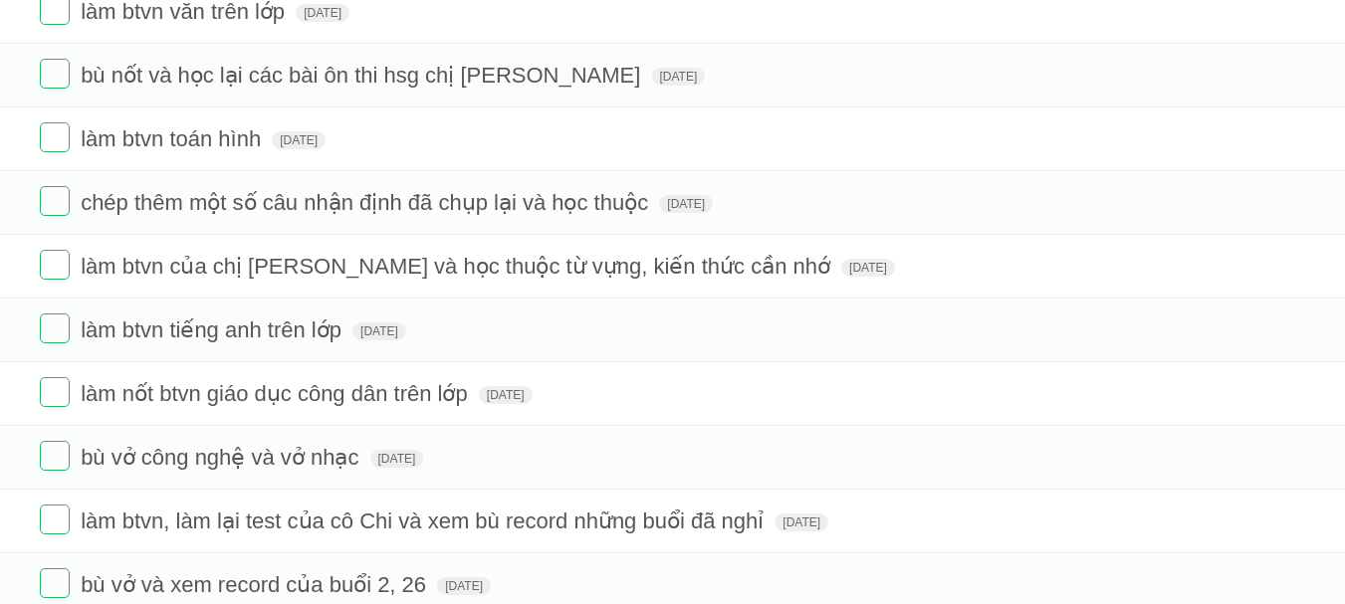
scroll to position [377, 0]
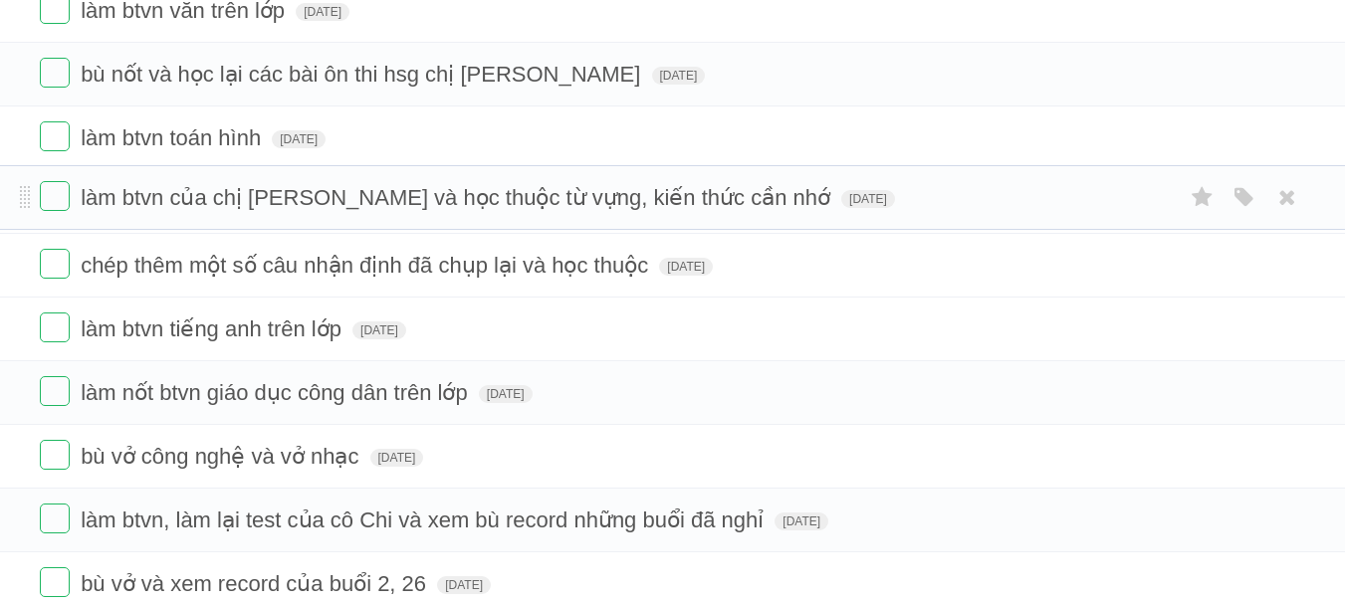
drag, startPoint x: 21, startPoint y: 266, endPoint x: 37, endPoint y: 197, distance: 70.5
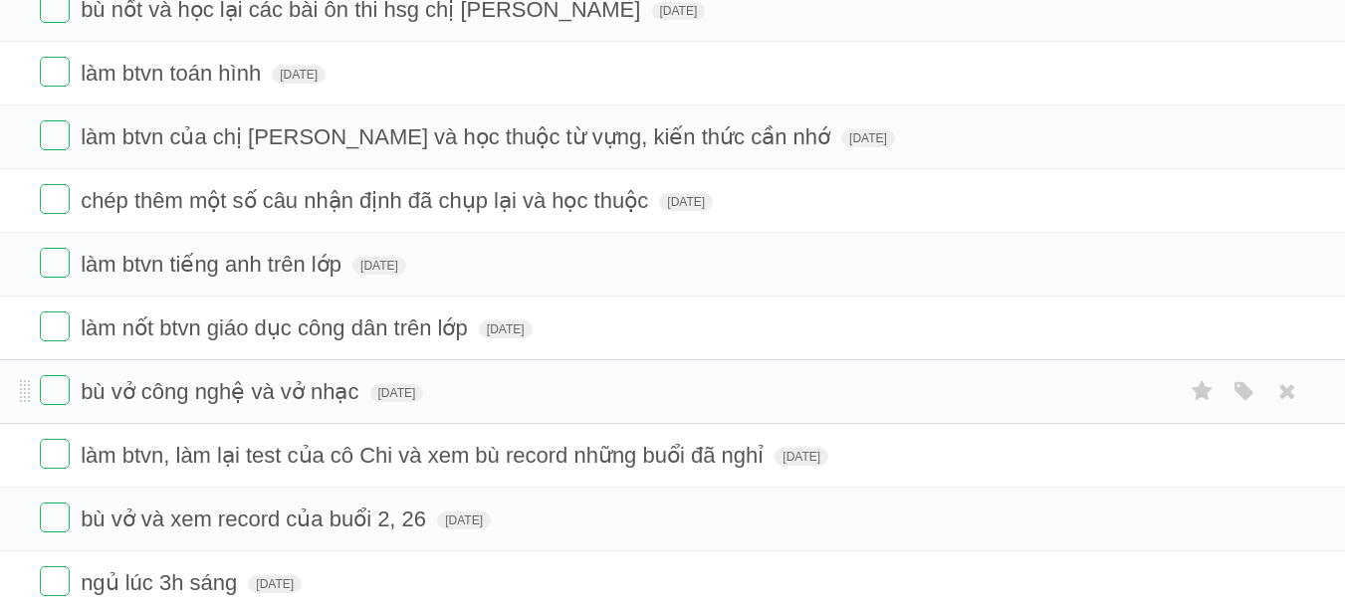
scroll to position [439, 0]
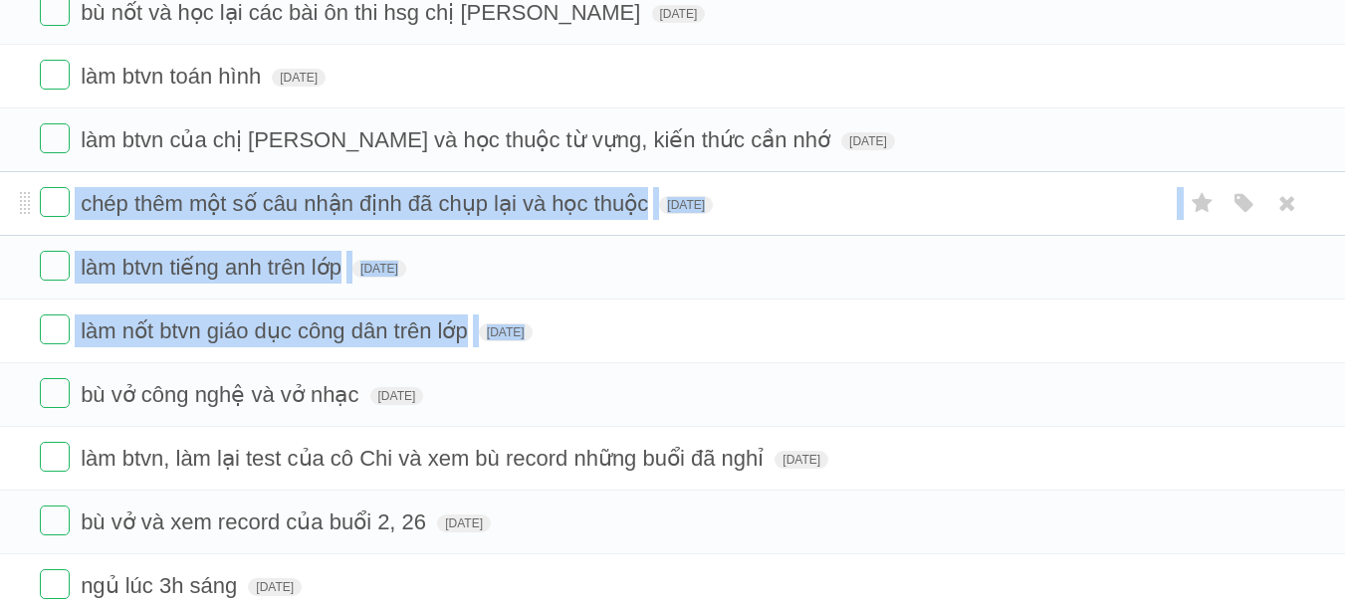
drag, startPoint x: 16, startPoint y: 393, endPoint x: 22, endPoint y: 177, distance: 216.1
click at [22, 177] on ul "làm bài thu hoạch [DATE] White Red Blue Green Purple Orange làm btvn toán số [D…" at bounding box center [672, 203] width 1345 height 956
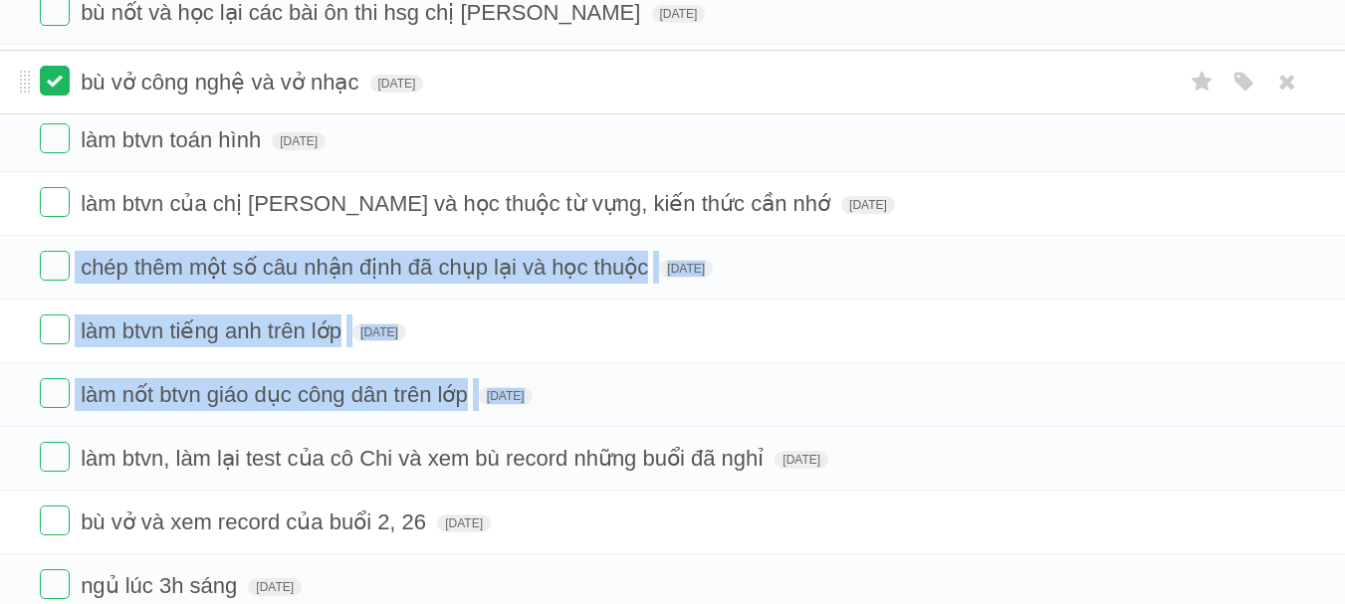
drag, startPoint x: 23, startPoint y: 398, endPoint x: 51, endPoint y: 81, distance: 318.7
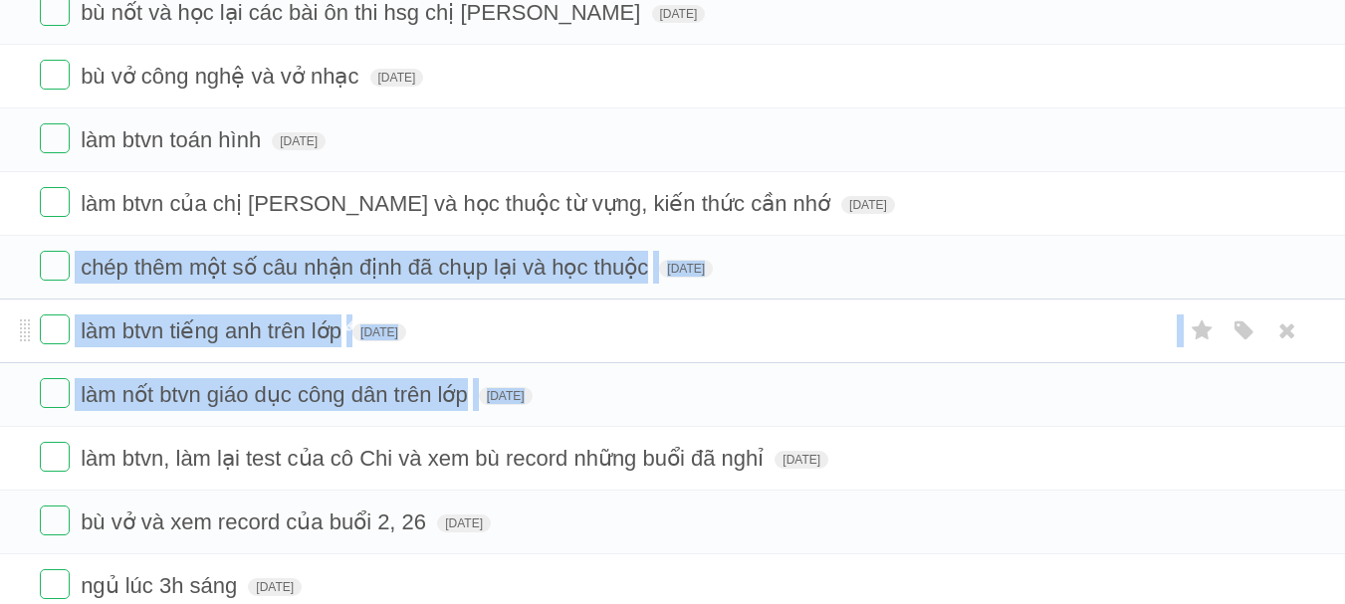
click at [231, 333] on span "làm btvn tiếng anh trên lớp" at bounding box center [214, 330] width 266 height 25
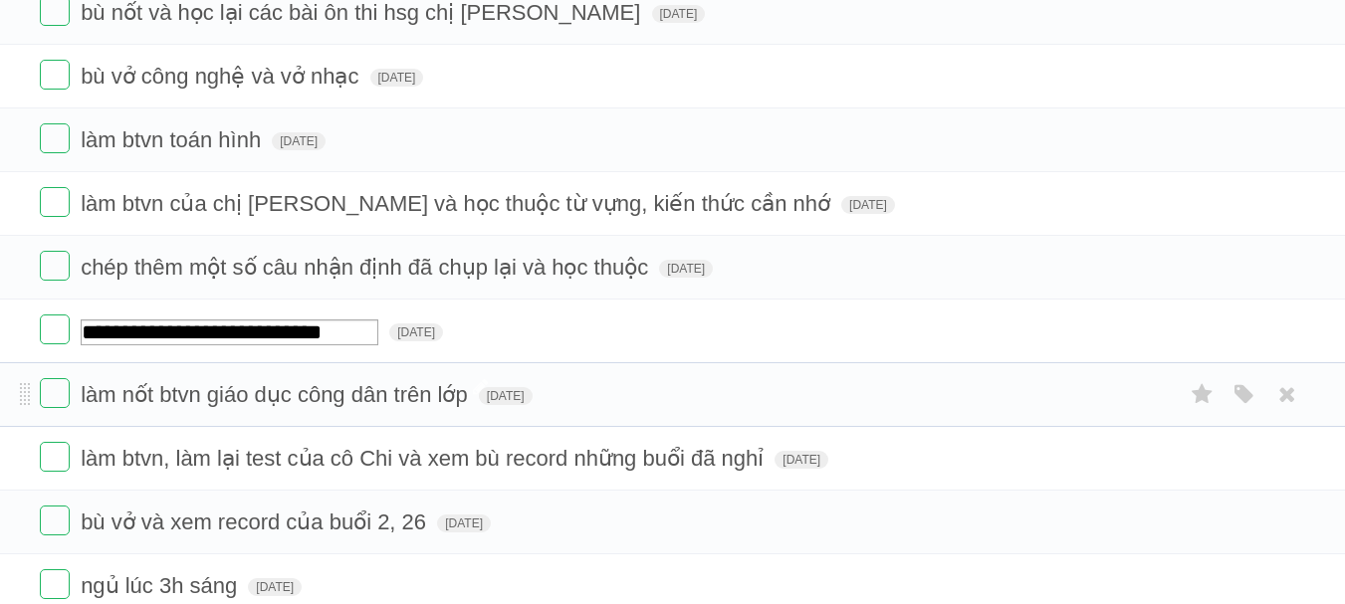
click at [210, 405] on span "làm nốt btvn giáo dục công dân trên lớp" at bounding box center [277, 394] width 392 height 25
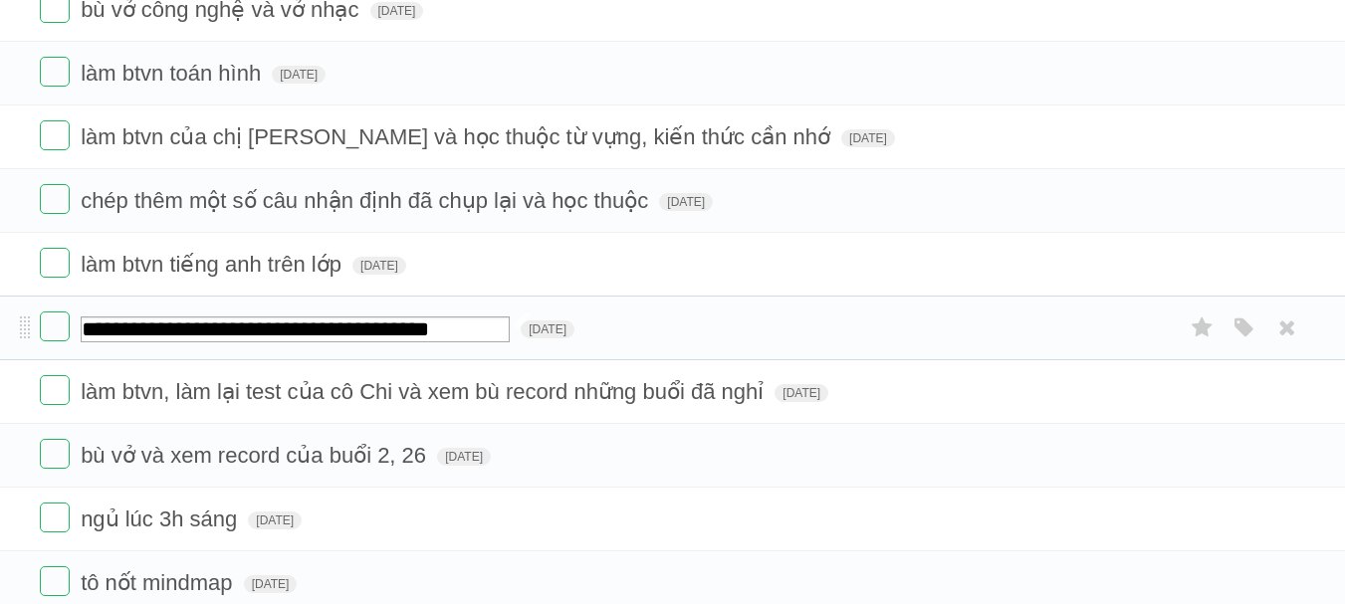
scroll to position [527, 0]
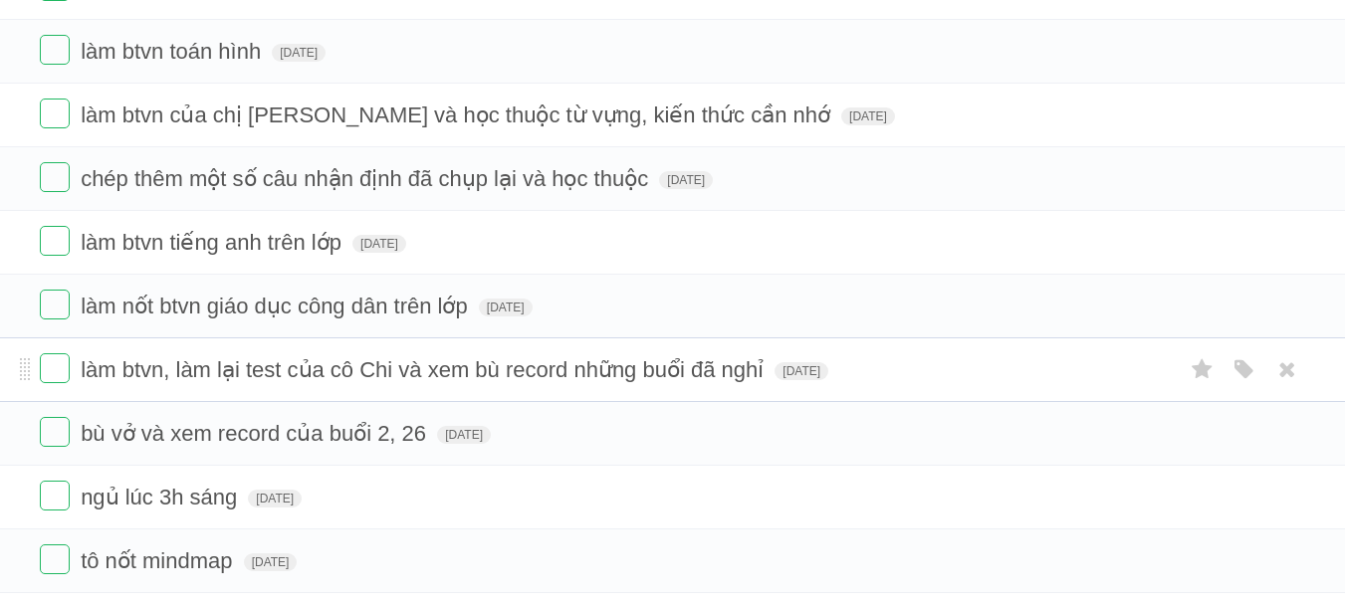
click at [14, 377] on li "làm btvn, làm lại test của cô Chi và xem bù record những buổi đã nghỉ [DATE] Wh…" at bounding box center [672, 369] width 1345 height 65
click at [828, 371] on span "[DATE]" at bounding box center [801, 371] width 54 height 18
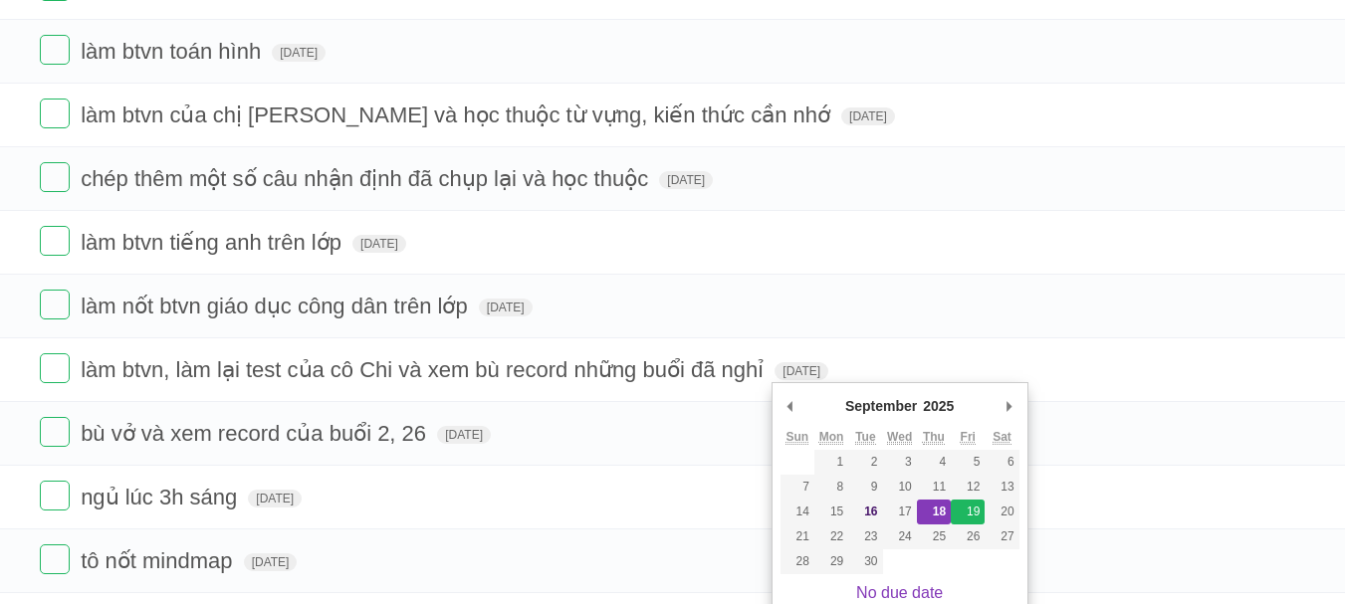
type span "[DATE]"
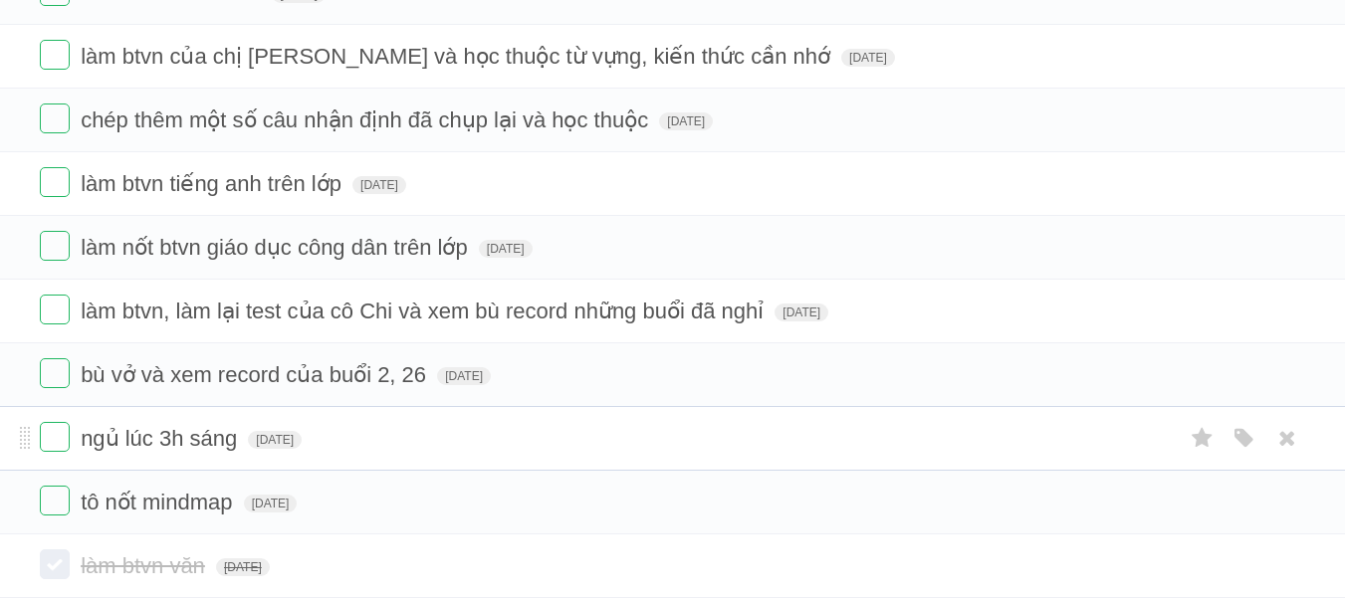
scroll to position [589, 0]
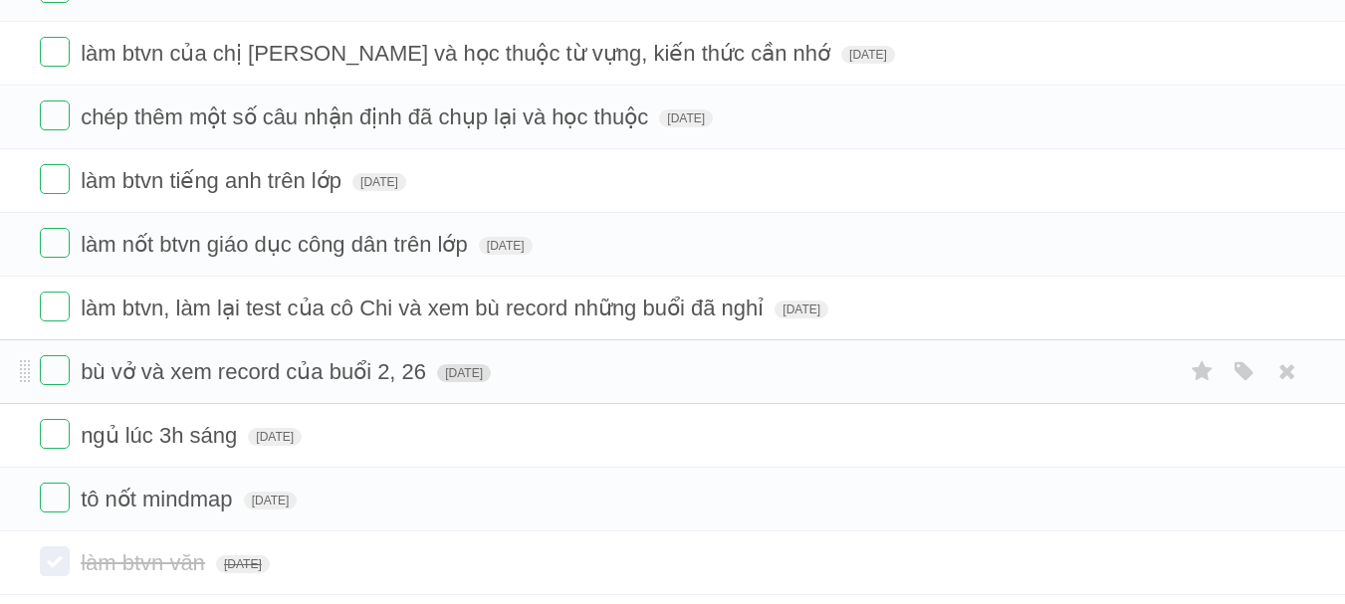
click at [468, 381] on span "[DATE]" at bounding box center [464, 373] width 54 height 18
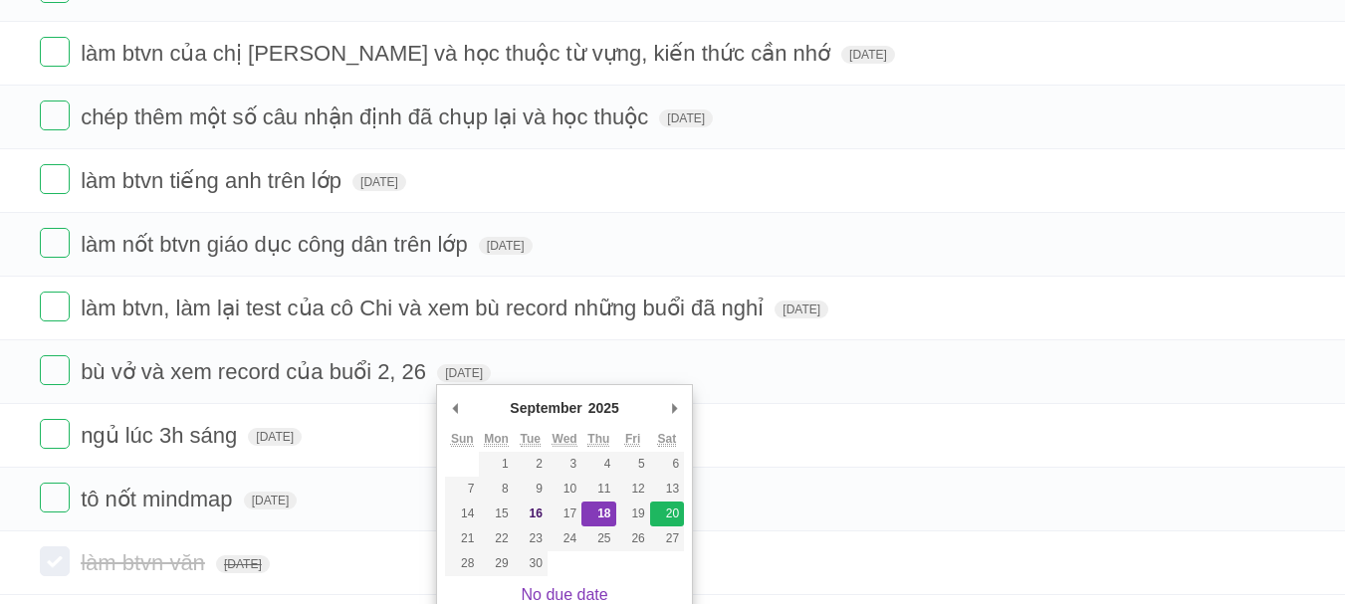
type span "[DATE]"
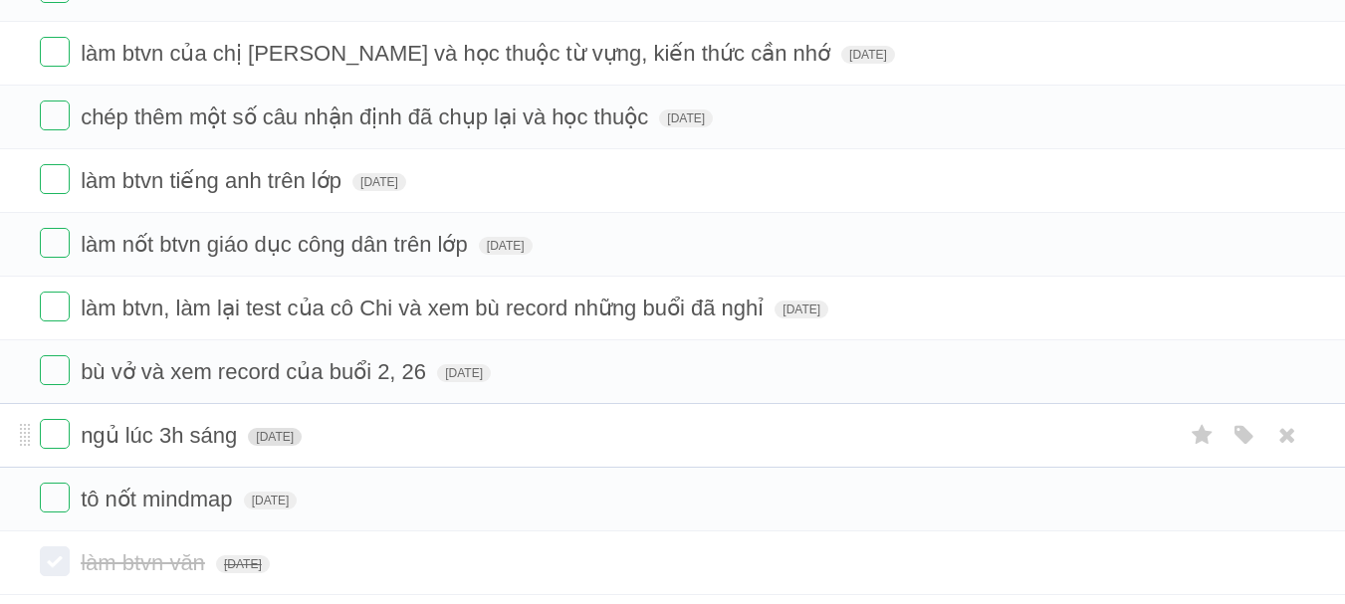
click at [296, 442] on span "[DATE]" at bounding box center [275, 437] width 54 height 18
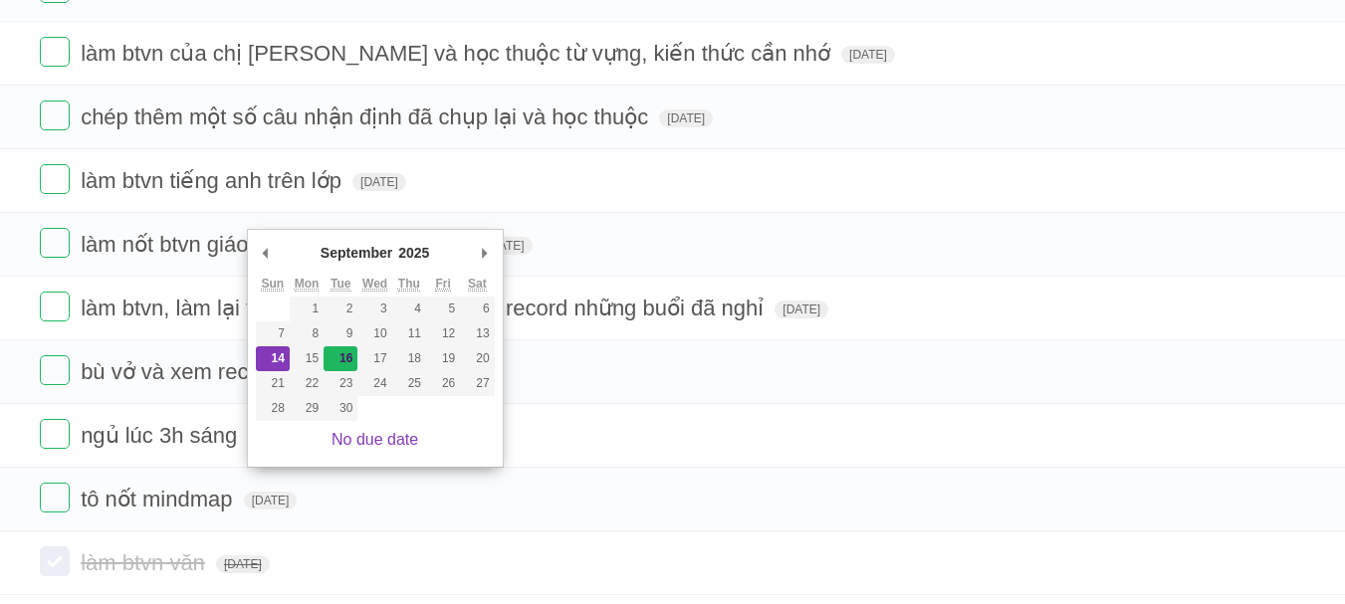
type span "[DATE]"
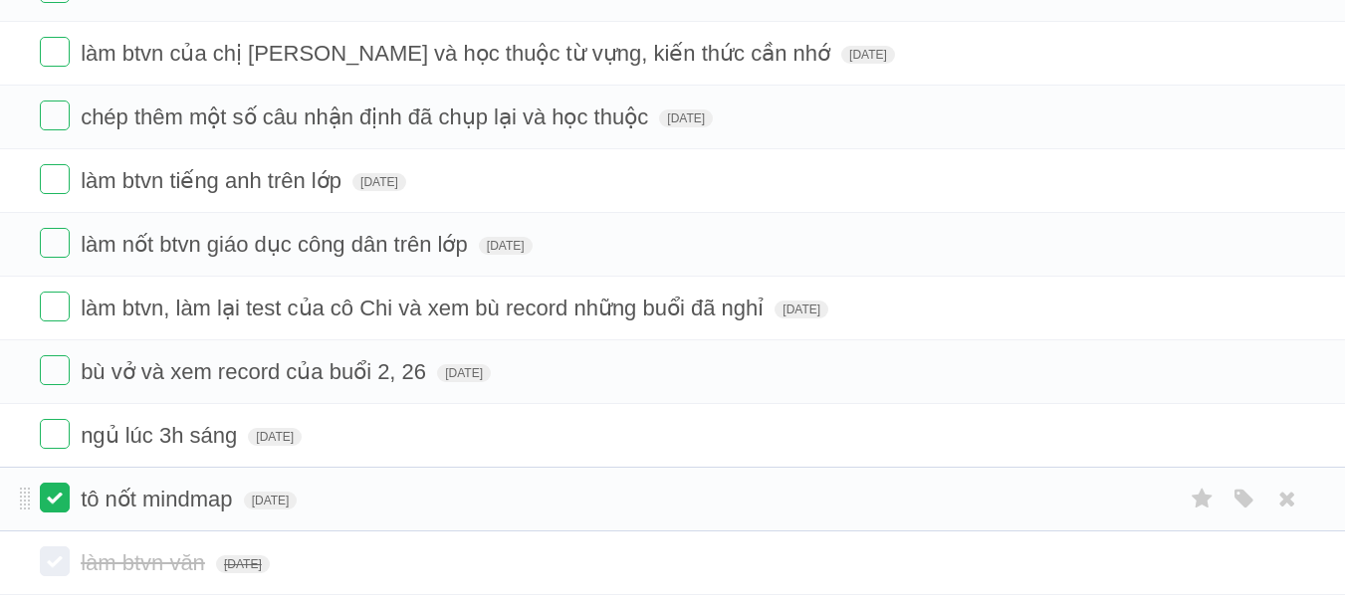
click at [52, 503] on label at bounding box center [55, 498] width 30 height 30
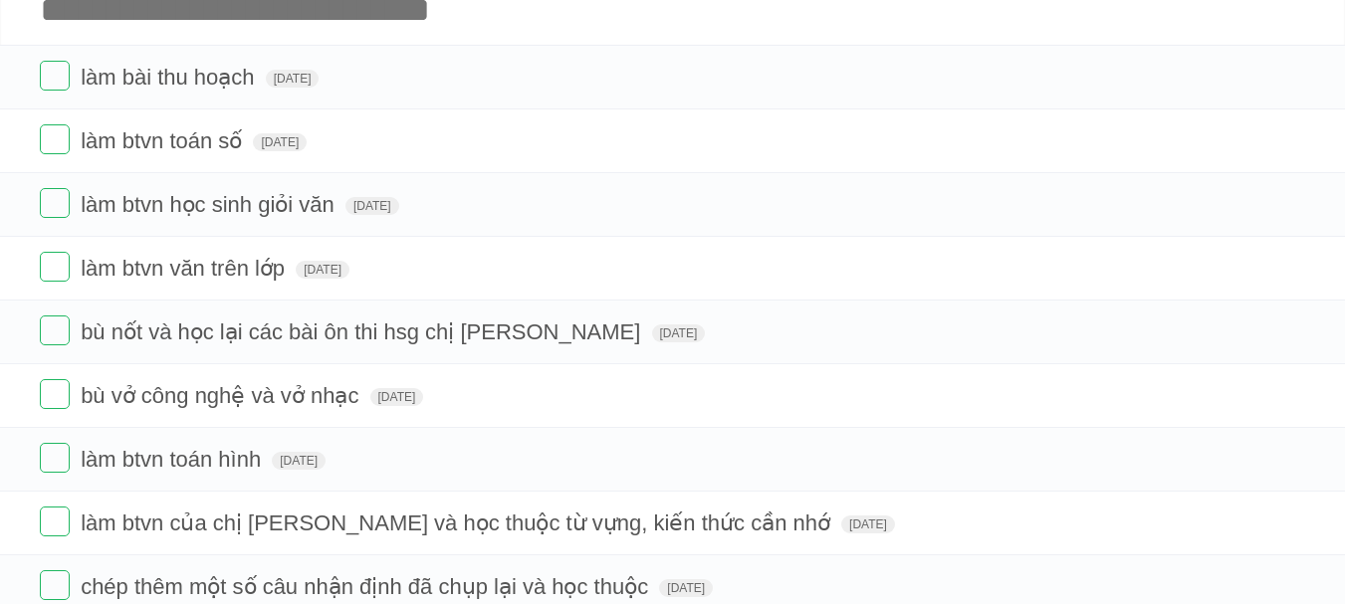
scroll to position [0, 0]
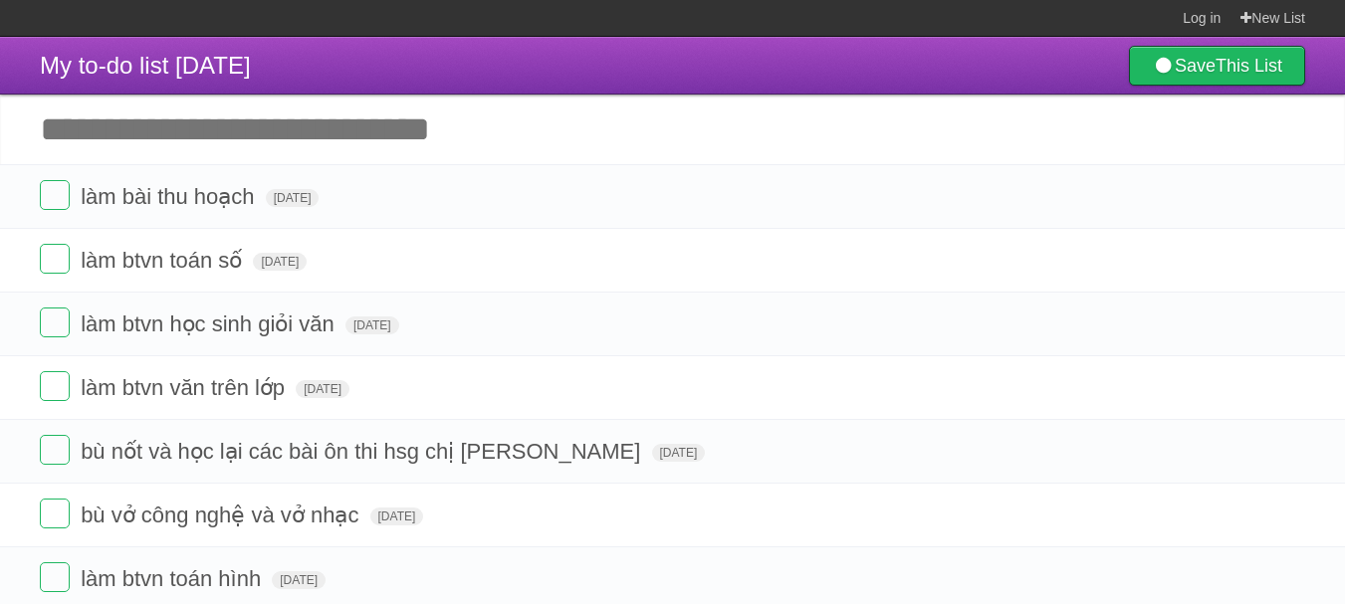
click at [361, 138] on input "Add another task" at bounding box center [672, 130] width 1345 height 70
type input "*"
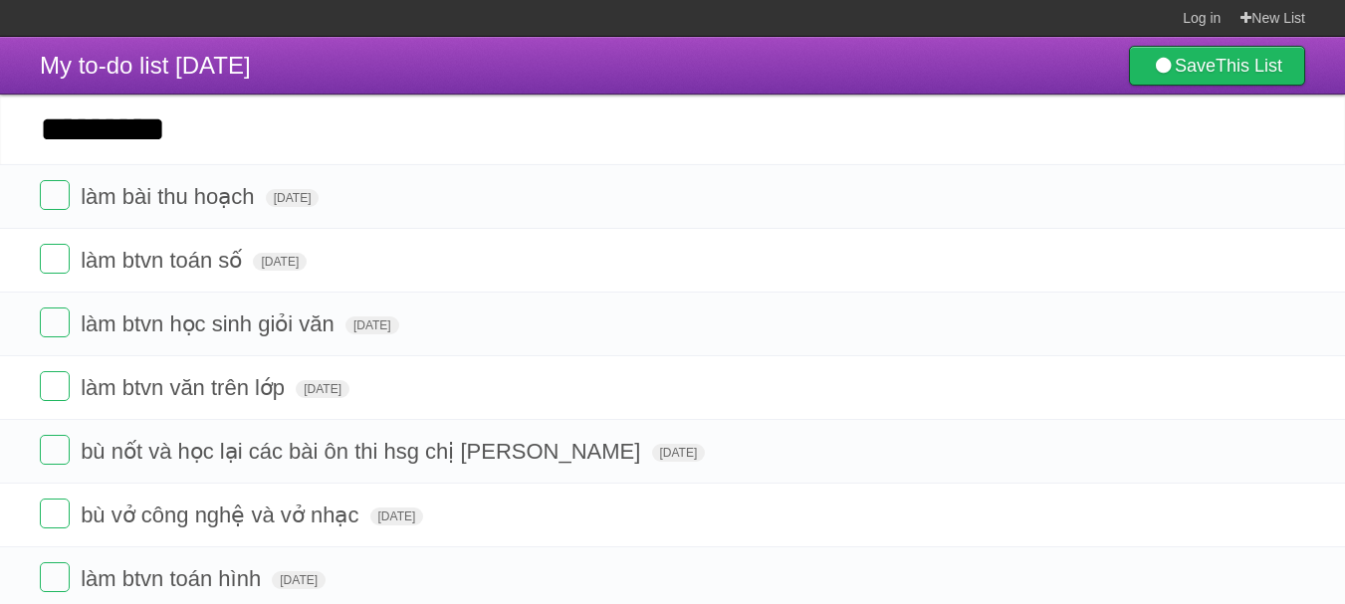
type input "*********"
click input "*********" at bounding box center [0, 0] width 0 height 0
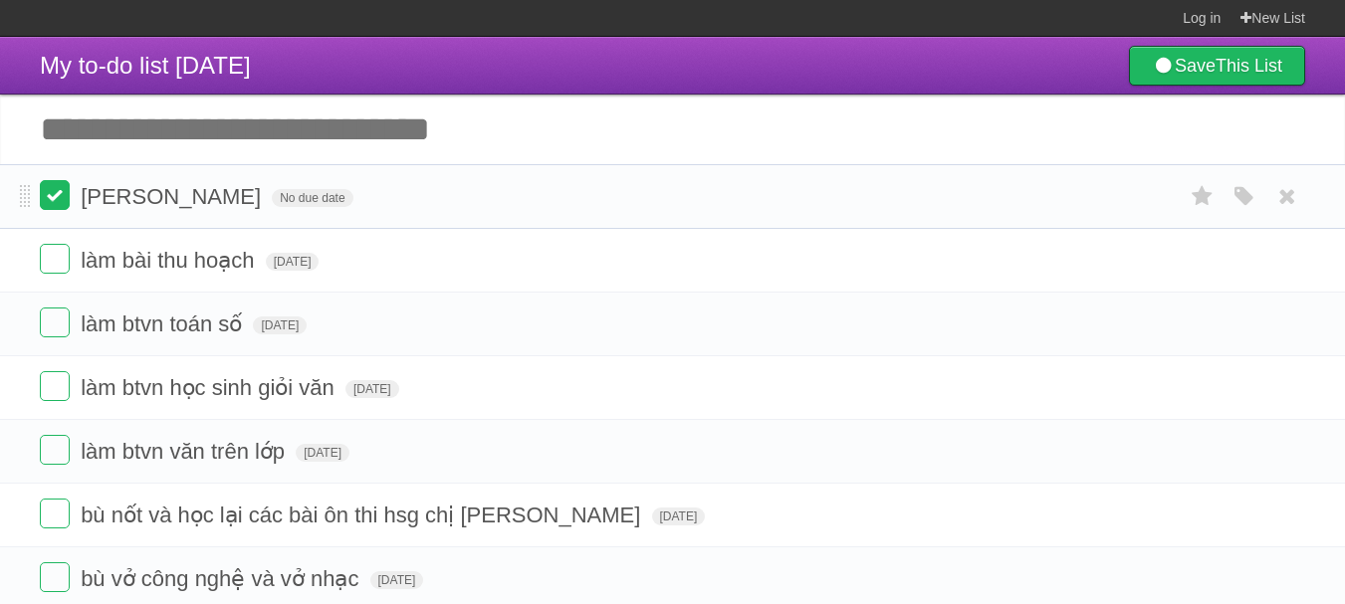
click at [46, 202] on label at bounding box center [55, 195] width 30 height 30
